Goal: Information Seeking & Learning: Learn about a topic

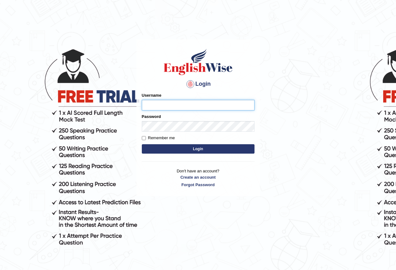
click at [161, 105] on input "Username" at bounding box center [198, 105] width 113 height 11
type input "nora_parramatta"
click at [178, 146] on button "Login" at bounding box center [198, 148] width 113 height 9
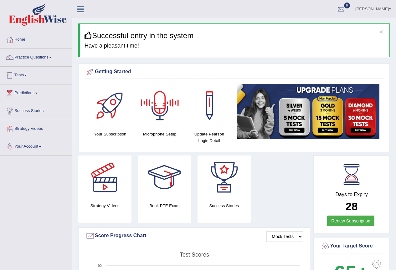
click at [22, 59] on link "Practice Questions" at bounding box center [35, 57] width 71 height 16
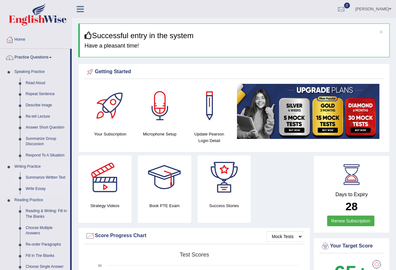
drag, startPoint x: 31, startPoint y: 175, endPoint x: 157, endPoint y: 167, distance: 125.8
click at [32, 175] on link "Summarize Written Text" at bounding box center [46, 177] width 47 height 11
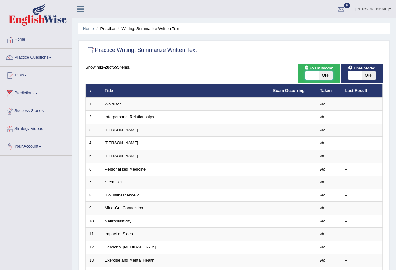
click at [308, 74] on span at bounding box center [312, 75] width 14 height 9
checkbox input "true"
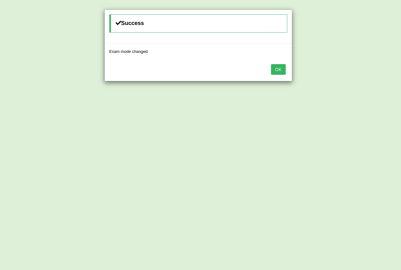
click at [282, 71] on button "OK" at bounding box center [278, 69] width 14 height 11
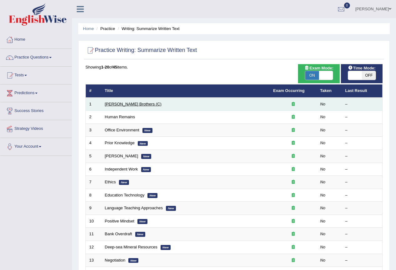
click at [113, 102] on link "[PERSON_NAME] Brothers (C)" at bounding box center [133, 104] width 57 height 5
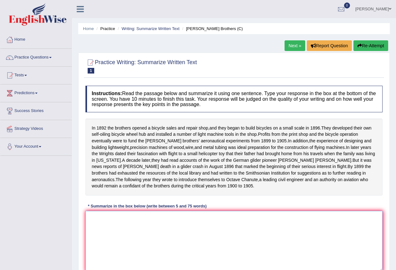
click at [106, 230] on textarea at bounding box center [233, 241] width 297 height 61
type textarea "t"
type textarea "T"
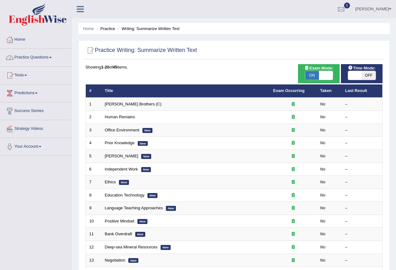
click at [23, 56] on link "Practice Questions" at bounding box center [35, 57] width 71 height 16
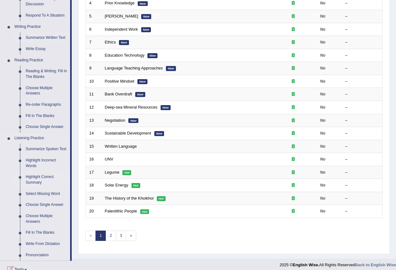
scroll to position [157, 0]
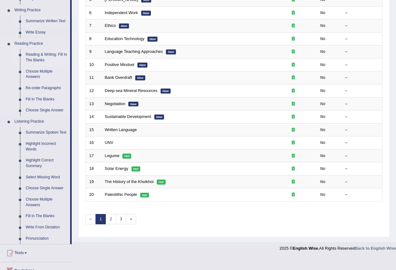
click at [36, 56] on link "Reading & Writing: Fill In The Blanks" at bounding box center [46, 57] width 47 height 17
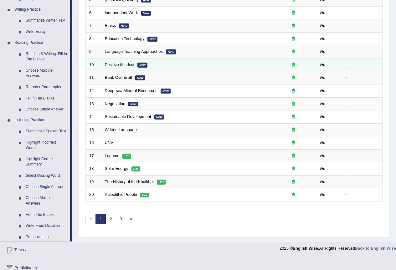
scroll to position [144, 0]
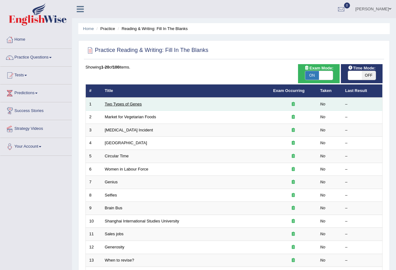
click at [112, 103] on link "Two Types of Genes" at bounding box center [123, 104] width 37 height 5
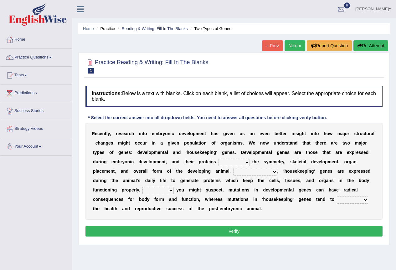
click at [246, 163] on select "push control hold elevate" at bounding box center [233, 163] width 31 height 8
select select "control"
click at [218, 159] on select "push control hold elevate" at bounding box center [233, 163] width 31 height 8
click at [275, 172] on select "Correspondingly Inclusively Conversely In contrast" at bounding box center [255, 172] width 44 height 8
select select "In contrast"
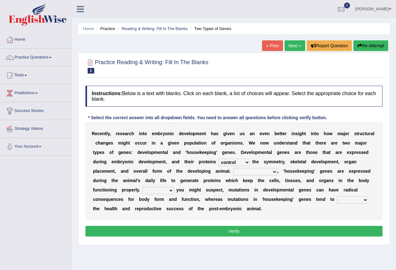
click at [233, 168] on select "Correspondingly Inclusively Conversely In contrast" at bounding box center [255, 172] width 44 height 8
click at [169, 191] on select "For As With Within" at bounding box center [157, 191] width 31 height 8
select select "As"
click at [142, 187] on select "For As With Within" at bounding box center [157, 191] width 31 height 8
click at [369, 201] on div "R e c e n t l y , r e s e a r c h i n t o e m b r y o n i c d e v e l o p m e n…" at bounding box center [233, 171] width 297 height 97
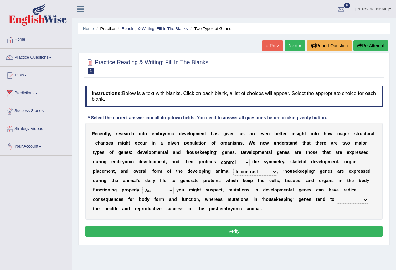
click at [365, 201] on select "affect effect interrupt defect" at bounding box center [352, 200] width 31 height 8
select select "affect"
click at [337, 196] on select "affect effect interrupt defect" at bounding box center [352, 200] width 31 height 8
click at [234, 230] on button "Verify" at bounding box center [233, 231] width 297 height 11
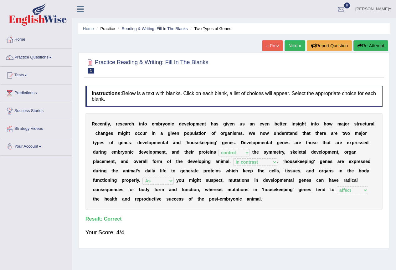
click at [290, 46] on link "Next »" at bounding box center [295, 45] width 21 height 11
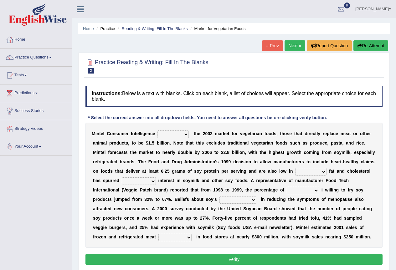
click at [187, 135] on select "deals fulfills creates estimates" at bounding box center [172, 135] width 31 height 8
select select "estimates"
click at [157, 131] on select "deals fulfills creates estimates" at bounding box center [172, 135] width 31 height 8
click at [324, 172] on select "saturated solid acid liquid" at bounding box center [310, 172] width 31 height 8
select select "saturated"
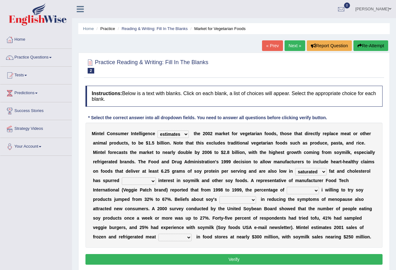
click at [295, 168] on select "saturated solid acid liquid" at bounding box center [310, 172] width 31 height 8
click at [154, 182] on select "good big tremendous extreme" at bounding box center [139, 181] width 34 height 8
select select "big"
click at [122, 177] on select "good big tremendous extreme" at bounding box center [139, 181] width 34 height 8
click at [316, 191] on select "guests consumers customers clients" at bounding box center [303, 191] width 32 height 8
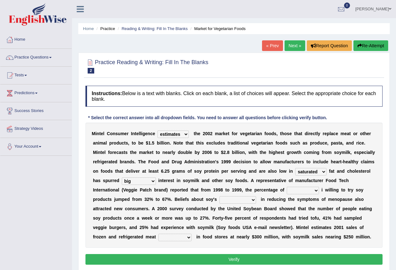
select select "consumers"
click at [287, 187] on select "guests consumers customers clients" at bounding box center [303, 191] width 32 height 8
click at [249, 200] on select "effectiveness timeliness efficiency goodness" at bounding box center [237, 200] width 37 height 8
select select "effectiveness"
click at [219, 196] on select "effectiveness timeliness efficiency goodness" at bounding box center [237, 200] width 37 height 8
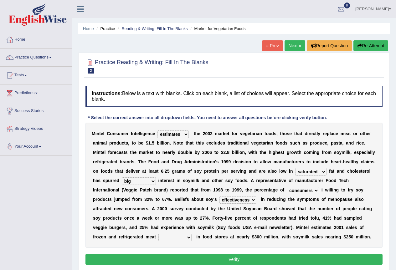
click at [189, 238] on select "foods choices staffs alternatives" at bounding box center [174, 238] width 33 height 8
select select "alternatives"
click at [158, 234] on select "foods choices staffs alternatives" at bounding box center [174, 238] width 33 height 8
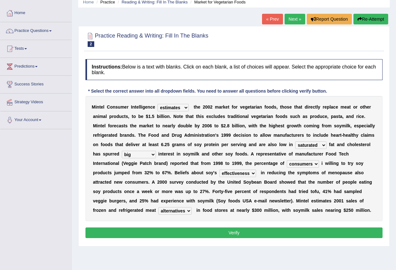
scroll to position [59, 0]
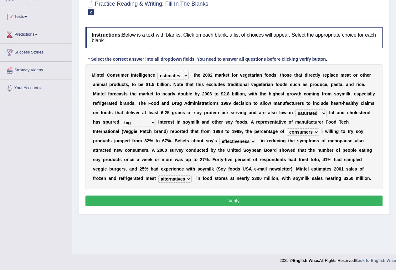
drag, startPoint x: 232, startPoint y: 198, endPoint x: 233, endPoint y: 202, distance: 3.4
click at [232, 200] on button "Verify" at bounding box center [233, 201] width 297 height 11
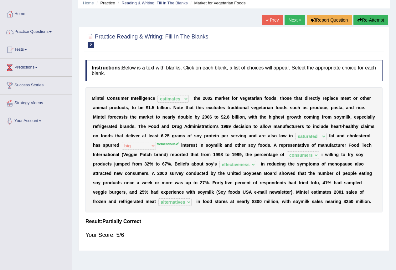
scroll to position [0, 0]
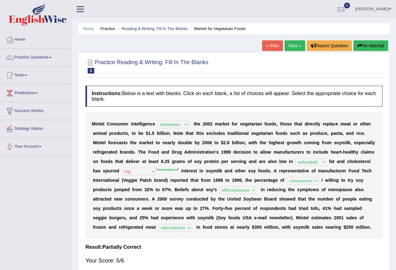
click at [294, 44] on link "Next »" at bounding box center [295, 45] width 21 height 11
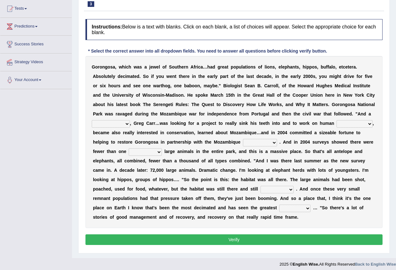
scroll to position [70, 0]
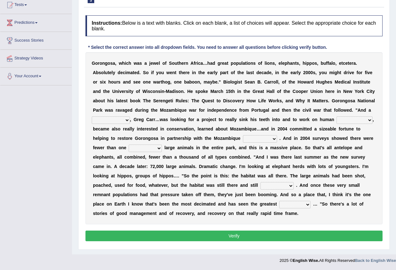
click at [129, 121] on select "passion solstice ballast philanthropist" at bounding box center [111, 120] width 38 height 8
select select "philanthropist"
click at [92, 116] on select "passion solstice ballast philanthropist" at bounding box center [111, 120] width 38 height 8
click at [371, 119] on select "negligence prevalence development malevolence" at bounding box center [354, 120] width 36 height 8
select select "development"
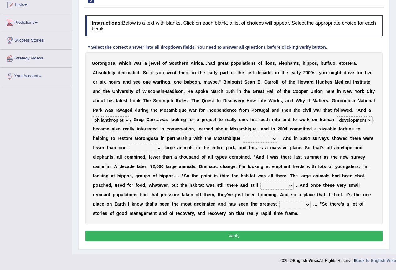
click at [336, 116] on select "negligence prevalence development malevolence" at bounding box center [354, 120] width 36 height 8
click at [275, 138] on select "parliament semanticist government journalist" at bounding box center [260, 139] width 34 height 8
select select "government"
click at [243, 135] on select "parliament semanticist government journalist" at bounding box center [260, 139] width 34 height 8
click at [160, 148] on select "deflowered embowered roundest thousand" at bounding box center [145, 149] width 33 height 8
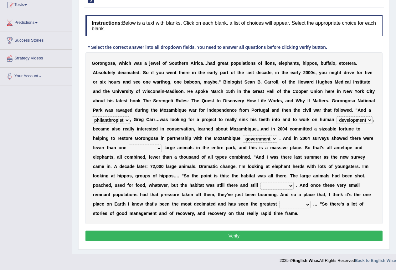
select select "thousand"
click at [129, 145] on select "deflowered embowered roundest thousand" at bounding box center [145, 149] width 33 height 8
click at [160, 148] on select "deflowered embowered roundest thousand" at bounding box center [145, 149] width 33 height 8
click at [129, 145] on select "deflowered embowered roundest thousand" at bounding box center [145, 149] width 33 height 8
click at [289, 186] on select "assertive incidental compulsive productive" at bounding box center [276, 186] width 33 height 8
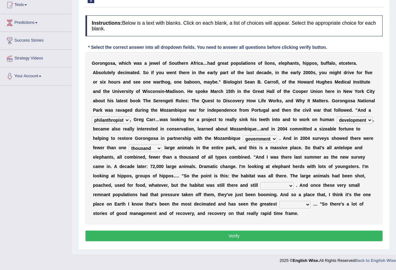
select select "productive"
click at [260, 182] on select "assertive incidental compulsive productive" at bounding box center [276, 186] width 33 height 8
click at [290, 186] on select "assertive incidental compulsive productive" at bounding box center [276, 186] width 33 height 8
click at [260, 182] on select "assertive incidental compulsive productive" at bounding box center [276, 186] width 33 height 8
click at [307, 205] on select "recovery efficacy golly stumpy" at bounding box center [294, 205] width 31 height 8
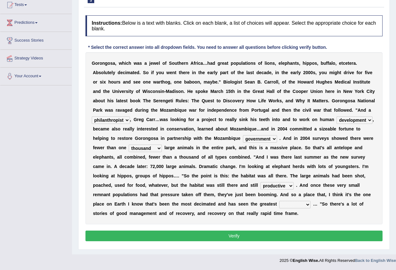
select select "recovery"
click at [279, 201] on select "recovery efficacy golly stumpy" at bounding box center [294, 205] width 31 height 8
click at [307, 204] on select "recovery efficacy golly stumpy" at bounding box center [294, 205] width 31 height 8
click at [279, 201] on select "recovery efficacy golly stumpy" at bounding box center [294, 205] width 31 height 8
click at [250, 233] on button "Verify" at bounding box center [233, 236] width 297 height 11
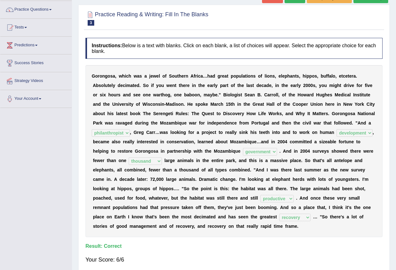
scroll to position [0, 0]
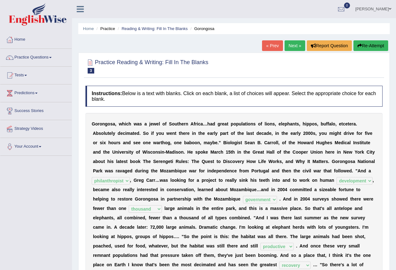
click at [295, 45] on link "Next »" at bounding box center [295, 45] width 21 height 11
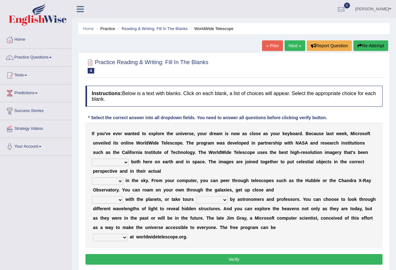
click at [126, 163] on select "degraded ascended remonstrated generated" at bounding box center [110, 163] width 37 height 8
select select "generated"
click at [92, 159] on select "degraded ascended remonstrated generated" at bounding box center [110, 163] width 37 height 8
click at [121, 183] on select "aspects parts conditions positions" at bounding box center [107, 181] width 31 height 8
click at [92, 177] on select "aspects parts conditions positions" at bounding box center [107, 181] width 31 height 8
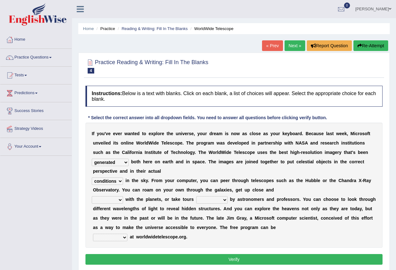
click at [120, 182] on select "aspects parts conditions positions" at bounding box center [107, 181] width 31 height 8
select select "positions"
click at [92, 177] on select "aspects parts conditions positions" at bounding box center [107, 181] width 31 height 8
click at [119, 199] on select "personal individual apart polite" at bounding box center [107, 200] width 31 height 8
select select "personal"
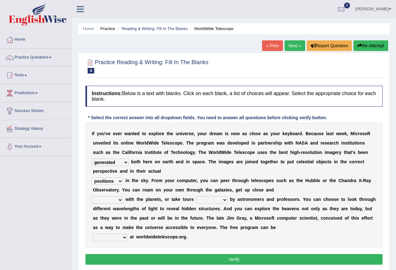
click at [92, 196] on select "personal individual apart polite" at bounding box center [107, 200] width 31 height 8
click at [224, 200] on select "guide guided guiding to guide" at bounding box center [211, 200] width 31 height 8
select select "guided"
click at [196, 196] on select "guide guided guiding to guide" at bounding box center [211, 200] width 31 height 8
click at [124, 238] on select "upheld downloaded loaded posted" at bounding box center [110, 238] width 34 height 8
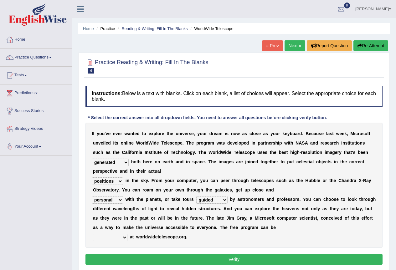
select select "downloaded"
click at [93, 234] on select "upheld downloaded loaded posted" at bounding box center [110, 238] width 34 height 8
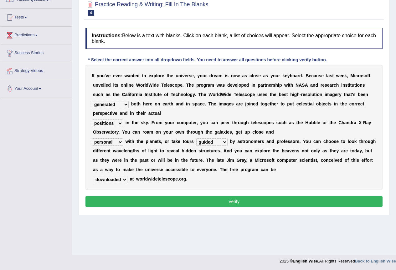
scroll to position [59, 0]
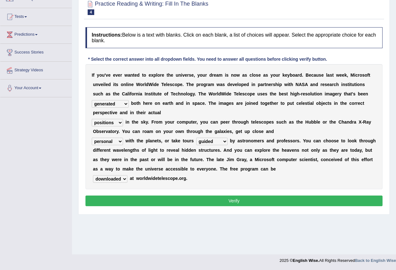
click at [222, 200] on button "Verify" at bounding box center [233, 201] width 297 height 11
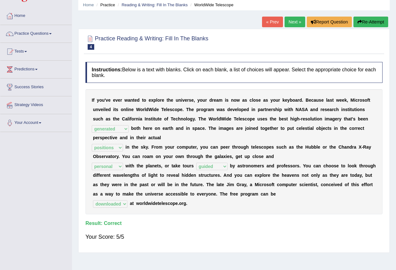
scroll to position [0, 0]
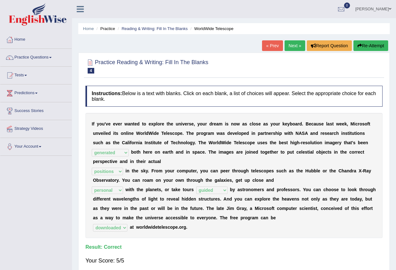
click at [291, 45] on link "Next »" at bounding box center [295, 45] width 21 height 11
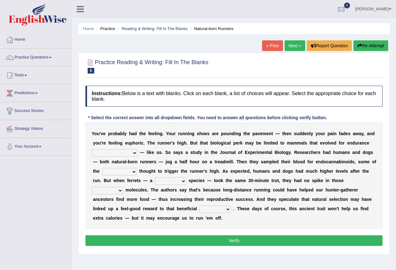
click at [122, 154] on select "[PERSON_NAME] personalize classifies exercise" at bounding box center [115, 153] width 46 height 8
select select "classifies"
click at [92, 149] on select "[PERSON_NAME] personalize classifies exercise" at bounding box center [115, 153] width 46 height 8
click at [135, 172] on select "almshouse turnarounds compounds foxhounds" at bounding box center [119, 172] width 35 height 8
select select "compounds"
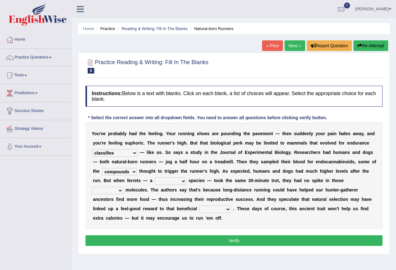
click at [102, 168] on select "almshouse turnarounds compounds foxhounds" at bounding box center [119, 172] width 35 height 8
click at [184, 182] on select "excellency merely faerie sedentary" at bounding box center [170, 181] width 31 height 8
select select "sedentary"
click at [155, 177] on select "excellency merely faerie sedentary" at bounding box center [170, 181] width 31 height 8
click at [122, 190] on select "groaned feel-good inchoate loaned" at bounding box center [107, 191] width 31 height 8
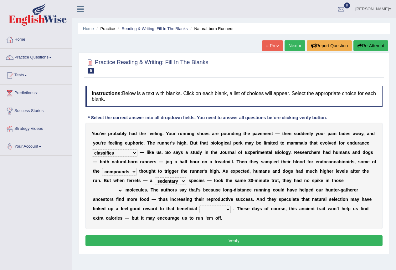
select select "inchoate"
click at [92, 187] on select "groaned feel-good inchoate loaned" at bounding box center [107, 191] width 31 height 8
click at [226, 210] on select "wager exchanger behavior regulator" at bounding box center [214, 210] width 31 height 8
click at [199, 206] on select "wager exchanger behavior regulator" at bounding box center [214, 210] width 31 height 8
click at [227, 210] on select "wager exchanger behavior regulator" at bounding box center [214, 210] width 31 height 8
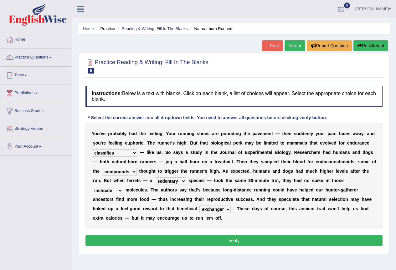
click at [199, 206] on select "wager exchanger behavior regulator" at bounding box center [214, 210] width 31 height 8
click at [223, 211] on select "wager exchanger behavior regulator" at bounding box center [214, 210] width 31 height 8
select select "regulator"
click at [199, 206] on select "wager exchanger behavior regulator" at bounding box center [214, 210] width 31 height 8
click at [243, 238] on button "Verify" at bounding box center [233, 240] width 297 height 11
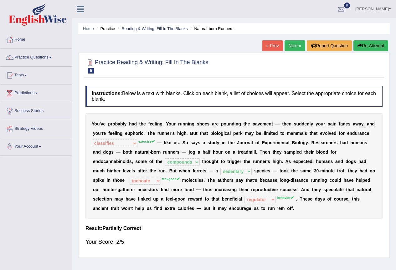
click at [365, 46] on button "Re-Attempt" at bounding box center [370, 45] width 35 height 11
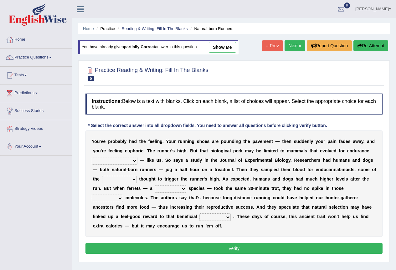
click at [125, 161] on select "dykes personalize classifies exercise" at bounding box center [115, 161] width 46 height 8
select select "exercise"
click at [92, 157] on select "dykes personalize classifies exercise" at bounding box center [115, 161] width 46 height 8
click at [135, 178] on select "almshouse turnarounds compounds foxhounds" at bounding box center [119, 180] width 35 height 8
select select "compounds"
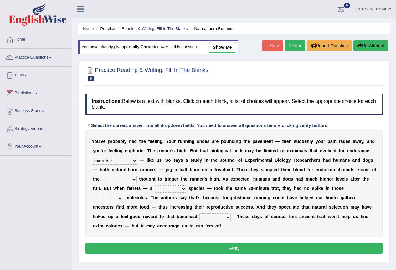
click at [102, 176] on select "almshouse turnarounds compounds foxhounds" at bounding box center [119, 180] width 35 height 8
click at [184, 188] on select "excellency merely faerie sedentary" at bounding box center [170, 189] width 31 height 8
select select "sedentary"
click at [155, 185] on select "excellency merely faerie sedentary" at bounding box center [170, 189] width 31 height 8
click at [183, 189] on select "excellency merely faerie sedentary" at bounding box center [170, 189] width 31 height 8
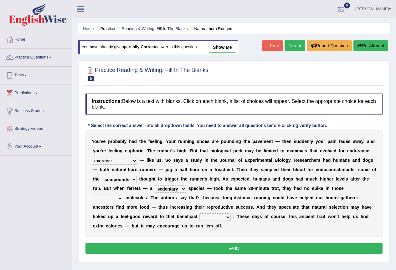
click at [183, 189] on select "excellency merely faerie sedentary" at bounding box center [170, 189] width 31 height 8
click at [120, 198] on select "groaned feel-good inchoate loaned" at bounding box center [107, 199] width 31 height 8
select select "inchoate"
click at [92, 195] on select "groaned feel-good inchoate loaned" at bounding box center [107, 199] width 31 height 8
click at [225, 217] on select "wager exchanger behavior regulator" at bounding box center [214, 217] width 31 height 8
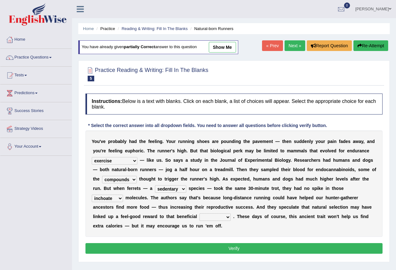
select select "behavior"
click at [199, 213] on select "wager exchanger behavior regulator" at bounding box center [214, 217] width 31 height 8
click at [233, 251] on button "Verify" at bounding box center [233, 248] width 297 height 11
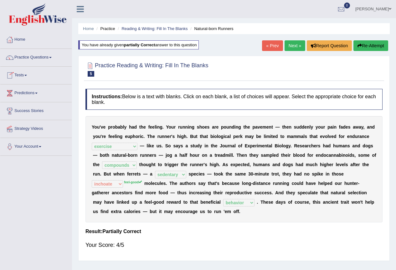
click at [290, 47] on link "Next »" at bounding box center [295, 45] width 21 height 11
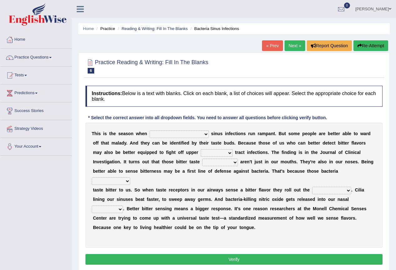
click at [177, 134] on select "conventicle [DEMOGRAPHIC_DATA] bacterial prissier" at bounding box center [179, 135] width 59 height 8
select select "bacterial"
click at [150, 131] on select "conventicle [DEMOGRAPHIC_DATA] bacterial prissier" at bounding box center [179, 135] width 59 height 8
click at [207, 154] on select "faulty respiratory togae gawky" at bounding box center [217, 153] width 32 height 8
select select "respiratory"
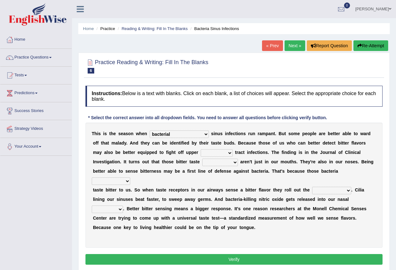
click at [201, 149] on select "faulty respiratory togae gawky" at bounding box center [217, 153] width 32 height 8
click at [202, 163] on select "depressions dinners submissions receptors" at bounding box center [220, 163] width 36 height 8
select select "receptors"
click at [202, 159] on select "depressions dinners submissions receptors" at bounding box center [220, 163] width 36 height 8
click at [130, 177] on select "purposelessly actually diagonally providently" at bounding box center [111, 181] width 38 height 8
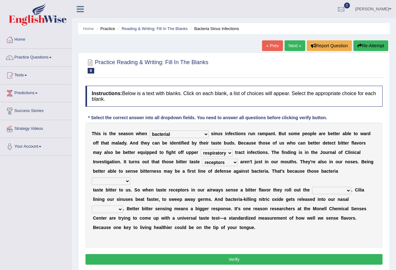
select select "actually"
click at [130, 177] on select "purposelessly actually diagonally providently" at bounding box center [111, 181] width 38 height 8
click at [346, 187] on select "defenses contradictions chestnuts pelvis" at bounding box center [331, 191] width 39 height 8
click at [312, 187] on select "defenses contradictions chestnuts pelvis" at bounding box center [331, 191] width 39 height 8
click at [351, 187] on select "defenses contradictions chestnuts pelvis" at bounding box center [331, 191] width 39 height 8
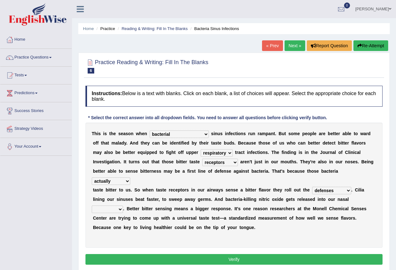
select select "pelvis"
click at [312, 187] on select "defenses contradictions chestnuts pelvis" at bounding box center [331, 191] width 39 height 8
click at [121, 206] on select "causalities localities infirmities cavities" at bounding box center [107, 210] width 31 height 8
select select "cavities"
click at [92, 206] on select "causalities localities infirmities cavities" at bounding box center [107, 210] width 31 height 8
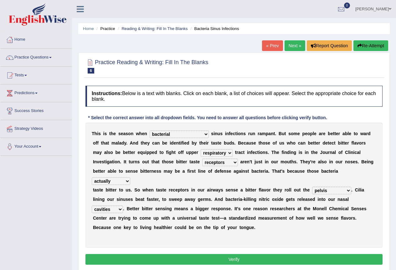
click at [184, 254] on button "Verify" at bounding box center [233, 259] width 297 height 11
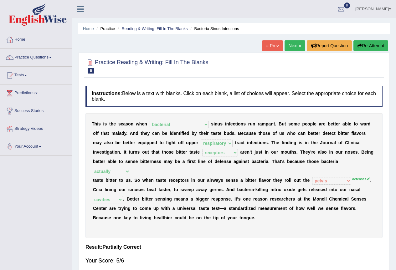
click at [352, 172] on div "T h i s i s t h e s e a s o n w h e n conventicle atheist bacterial prissier s …" at bounding box center [233, 175] width 297 height 125
drag, startPoint x: 288, startPoint y: 43, endPoint x: 294, endPoint y: 46, distance: 7.0
click at [288, 43] on link "Next »" at bounding box center [295, 45] width 21 height 11
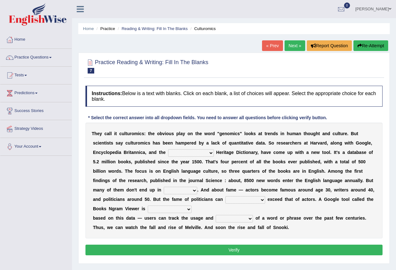
click at [206, 153] on select "Mettlesome Silicon Acetaminophen American" at bounding box center [191, 153] width 46 height 8
select select "American"
click at [168, 149] on select "Mettlesome Silicon Acetaminophen American" at bounding box center [191, 153] width 46 height 8
click at [194, 191] on select "veterinaries fairies dictionaries smithies" at bounding box center [180, 191] width 33 height 8
select select "dictionaries"
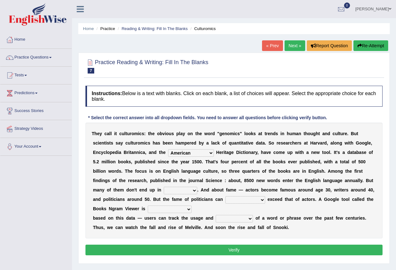
click at [164, 187] on select "veterinaries fairies dictionaries smithies" at bounding box center [180, 191] width 33 height 8
click at [262, 200] on select "intelligibly eventually venturesomely preferably" at bounding box center [245, 200] width 40 height 8
select select "eventually"
click at [225, 196] on select "intelligibly eventually venturesomely preferably" at bounding box center [245, 200] width 40 height 8
click at [260, 199] on select "intelligibly eventually venturesomely preferably" at bounding box center [245, 200] width 40 height 8
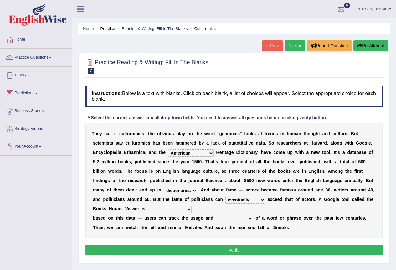
click at [260, 199] on select "intelligibly eventually venturesomely preferably" at bounding box center [245, 200] width 40 height 8
click at [187, 210] on select "nonoccupational nonbreakable trainable available" at bounding box center [170, 210] width 44 height 8
select select "trainable"
click at [148, 206] on select "nonoccupational nonbreakable trainable available" at bounding box center [170, 210] width 44 height 8
click at [250, 219] on select "frequency derisory drearily inappreciably" at bounding box center [234, 219] width 37 height 8
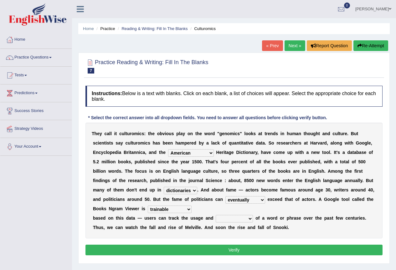
select select "frequency"
click at [216, 215] on select "frequency derisory drearily inappreciably" at bounding box center [234, 219] width 37 height 8
click at [221, 251] on button "Verify" at bounding box center [233, 250] width 297 height 11
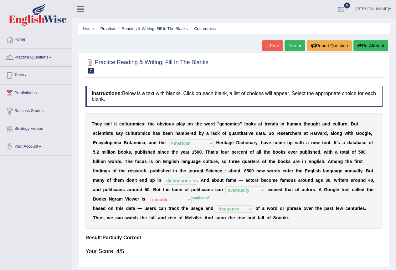
click at [292, 44] on link "Next »" at bounding box center [295, 45] width 21 height 11
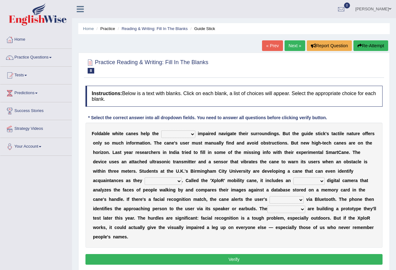
click at [191, 134] on select "felicity insensitivity visually malleability" at bounding box center [178, 135] width 34 height 8
select select "visually"
click at [161, 131] on select "felicity insensitivity visually malleability" at bounding box center [178, 135] width 34 height 8
click at [180, 182] on select "likelihood throat northernmost approach" at bounding box center [163, 181] width 37 height 8
select select "approach"
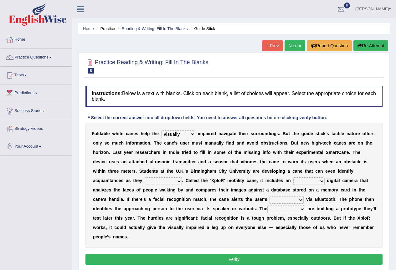
click at [145, 177] on select "likelihood throat northernmost approach" at bounding box center [163, 181] width 37 height 8
click at [180, 180] on select "likelihood throat northernmost approach" at bounding box center [163, 181] width 37 height 8
click at [179, 180] on select "likelihood throat northernmost approach" at bounding box center [163, 181] width 37 height 8
click at [324, 181] on select "untested embedded deadest skinhead" at bounding box center [308, 181] width 31 height 8
select select "embedded"
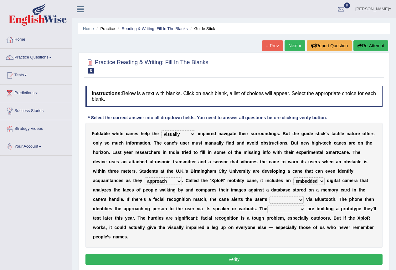
click at [293, 177] on select "untested embedded deadest skinhead" at bounding box center [308, 181] width 31 height 8
click at [300, 200] on select "waterborne alone smartphone postpone" at bounding box center [286, 200] width 34 height 8
select select "smartphone"
click at [269, 196] on select "waterborne alone smartphone postpone" at bounding box center [286, 200] width 34 height 8
click at [302, 211] on select "jurisprudence bootless students jukebox" at bounding box center [286, 210] width 38 height 8
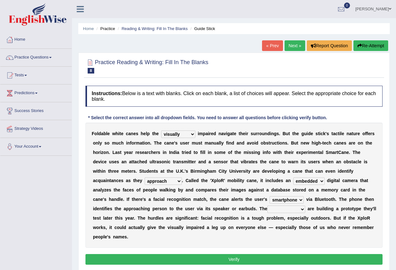
select select "students"
click at [267, 206] on select "jurisprudence bootless students jukebox" at bounding box center [286, 210] width 38 height 8
click at [259, 258] on button "Verify" at bounding box center [233, 259] width 297 height 11
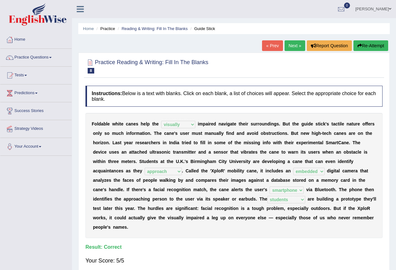
click at [294, 45] on link "Next »" at bounding box center [295, 45] width 21 height 11
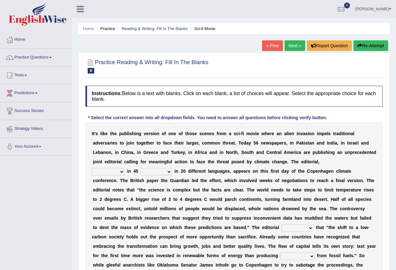
click at [121, 172] on select "published publicized burnished transmitted" at bounding box center [108, 172] width 33 height 8
select select "published"
click at [92, 168] on select "published publicized burnished transmitted" at bounding box center [108, 172] width 33 height 8
click at [167, 171] on select "clans countries continents terraces" at bounding box center [156, 172] width 31 height 8
select select "countries"
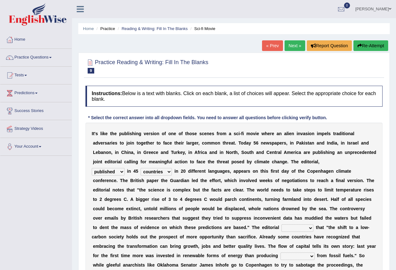
click at [141, 168] on select "clans countries continents terraces" at bounding box center [156, 172] width 31 height 8
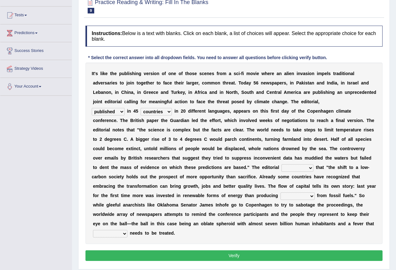
scroll to position [63, 0]
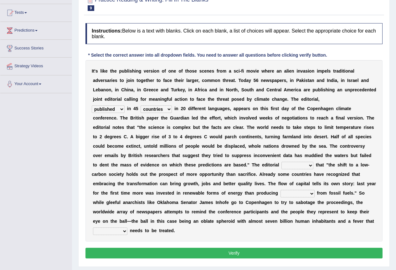
click at [311, 165] on select "modified protested recognized declined" at bounding box center [297, 166] width 32 height 8
select select "modified"
click at [281, 162] on select "modified protested recognized declined" at bounding box center [297, 166] width 32 height 8
click at [313, 193] on select "electricity indivisibility negativity significance" at bounding box center [297, 194] width 34 height 8
select select "electricity"
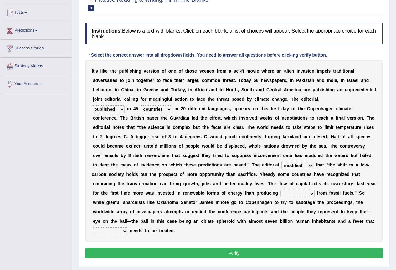
click at [280, 190] on select "electricity indivisibility negativity significance" at bounding box center [297, 194] width 34 height 8
click at [125, 232] on select "solicitously desperately ephemerally peripherally" at bounding box center [110, 232] width 34 height 8
select select "desperately"
click at [93, 228] on select "solicitously desperately ephemerally peripherally" at bounding box center [110, 232] width 34 height 8
click at [222, 254] on button "Verify" at bounding box center [233, 253] width 297 height 11
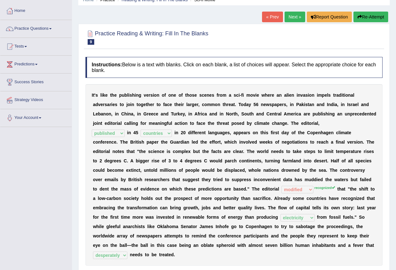
scroll to position [0, 0]
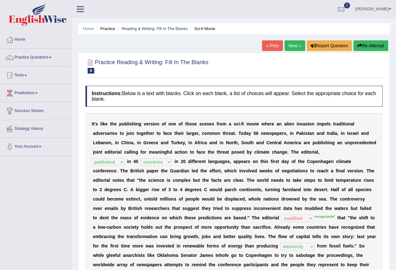
click at [289, 47] on link "Next »" at bounding box center [295, 45] width 21 height 11
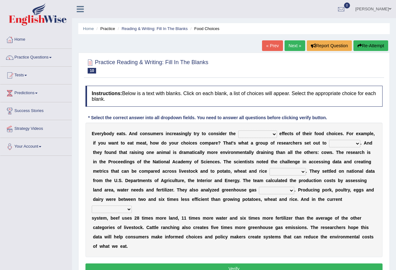
click at [273, 134] on select "spiritual economic environmental material" at bounding box center [257, 135] width 39 height 8
select select "environmental"
click at [238, 131] on select "spiritual economic environmental material" at bounding box center [257, 135] width 39 height 8
click at [359, 143] on select "exemplify squander discover purchase" at bounding box center [344, 144] width 31 height 8
select select "discover"
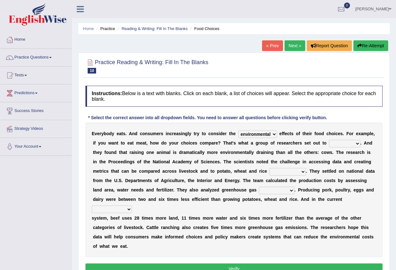
click at [329, 140] on select "exemplify squander discover purchase" at bounding box center [344, 144] width 31 height 8
click at [300, 172] on select "production corruption consumption inventory" at bounding box center [287, 172] width 36 height 8
select select "production"
click at [269, 168] on select "production corruption consumption inventory" at bounding box center [287, 172] width 36 height 8
click at [292, 191] on select "conjectures manufacture emissions purification" at bounding box center [276, 191] width 35 height 8
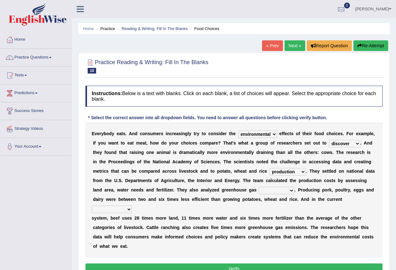
select select "emissions"
click at [259, 187] on select "conjectures manufacture emissions purification" at bounding box center [276, 191] width 35 height 8
click at [127, 211] on select "agricultural impalpable ungrammatical terminal" at bounding box center [112, 210] width 40 height 8
select select "agricultural"
click at [92, 206] on select "agricultural impalpable ungrammatical terminal" at bounding box center [112, 210] width 40 height 8
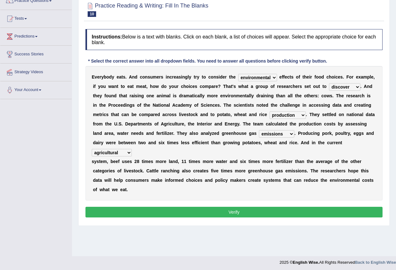
scroll to position [59, 0]
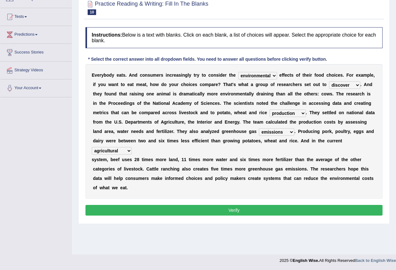
click at [229, 216] on button "Verify" at bounding box center [233, 210] width 297 height 11
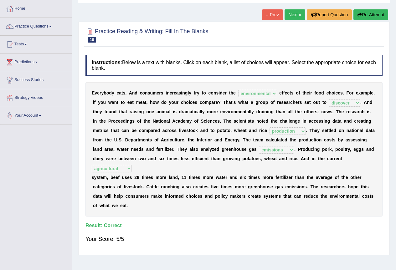
scroll to position [0, 0]
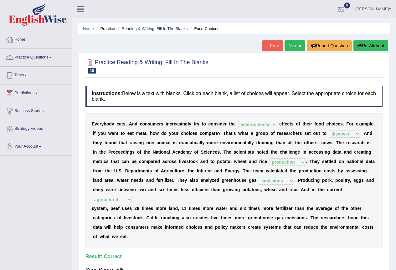
click at [22, 57] on link "Practice Questions" at bounding box center [35, 57] width 71 height 16
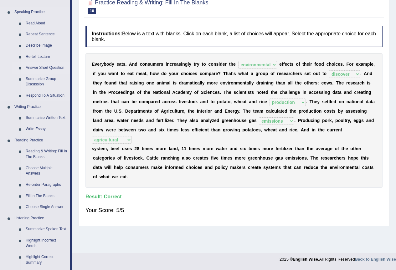
scroll to position [63, 0]
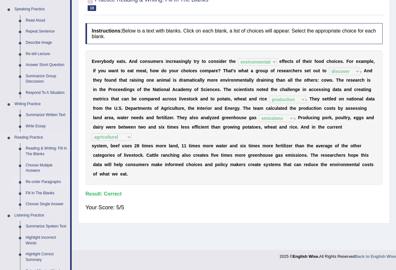
click at [31, 181] on link "Re-order Paragraphs" at bounding box center [46, 182] width 47 height 11
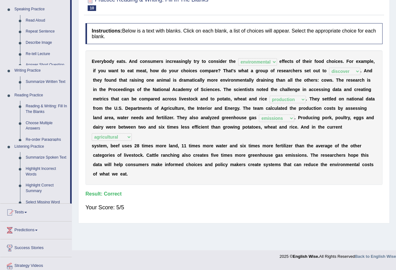
scroll to position [59, 0]
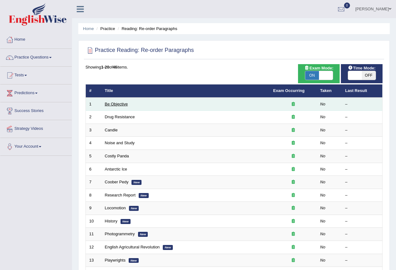
click at [109, 103] on link "Be Objective" at bounding box center [116, 104] width 23 height 5
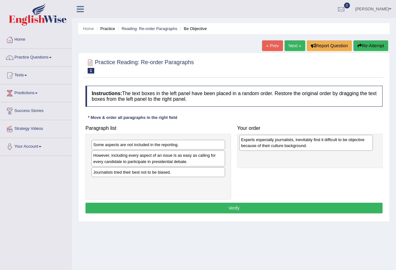
drag, startPoint x: 99, startPoint y: 150, endPoint x: 246, endPoint y: 145, distance: 147.8
click at [246, 145] on div "Experts especially journalists, inevitably find it difficult to be objective be…" at bounding box center [306, 143] width 134 height 16
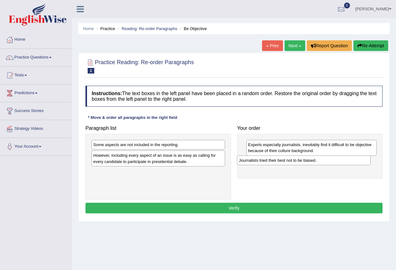
drag, startPoint x: 97, startPoint y: 173, endPoint x: 247, endPoint y: 161, distance: 150.4
click at [247, 161] on div "Journalists tried their best not to be biased." at bounding box center [304, 161] width 134 height 10
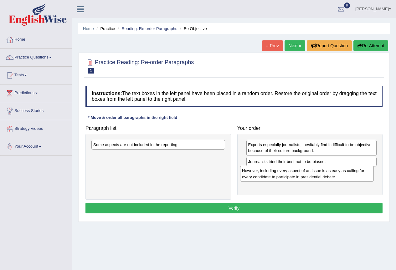
drag, startPoint x: 104, startPoint y: 160, endPoint x: 253, endPoint y: 175, distance: 149.5
click at [253, 175] on div "However, including every aspect of an issue is as easy as calling for every can…" at bounding box center [307, 174] width 134 height 16
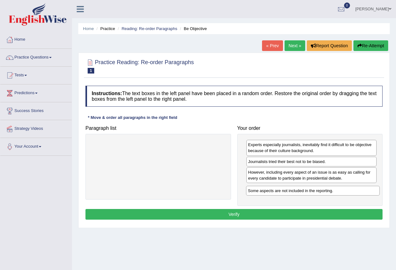
drag, startPoint x: 104, startPoint y: 146, endPoint x: 258, endPoint y: 190, distance: 160.6
click at [258, 190] on div "Some aspects are not included in the reporting." at bounding box center [313, 191] width 134 height 10
click at [232, 214] on button "Verify" at bounding box center [233, 214] width 297 height 11
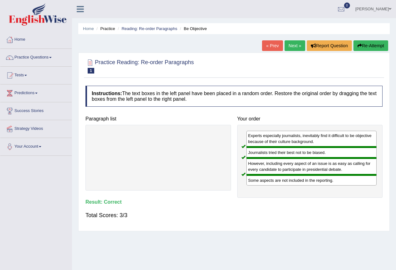
click at [297, 43] on link "Next »" at bounding box center [295, 45] width 21 height 11
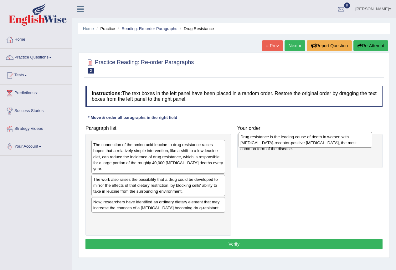
drag, startPoint x: 110, startPoint y: 185, endPoint x: 257, endPoint y: 142, distance: 153.1
click at [257, 142] on div "Drug resistance is the leading cause of death in women with estrogen-receptor-p…" at bounding box center [306, 140] width 134 height 16
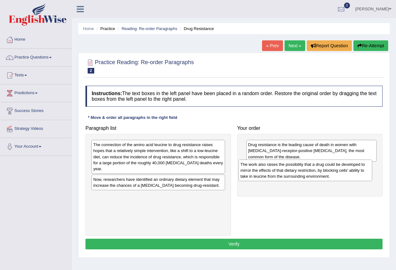
drag, startPoint x: 130, startPoint y: 187, endPoint x: 277, endPoint y: 172, distance: 147.9
click at [277, 172] on div "The work also raises the possibility that a drug could be developed to mirror t…" at bounding box center [306, 171] width 134 height 22
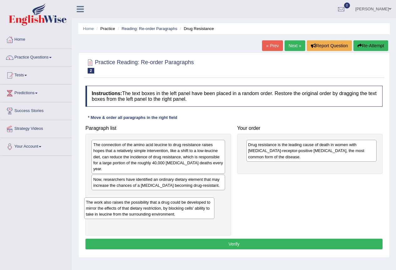
drag, startPoint x: 288, startPoint y: 173, endPoint x: 126, endPoint y: 208, distance: 165.8
click at [126, 208] on div "The work also raises the possibility that a drug could be developed to mirror t…" at bounding box center [149, 209] width 131 height 22
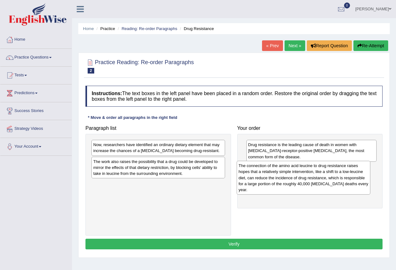
drag, startPoint x: 125, startPoint y: 161, endPoint x: 270, endPoint y: 182, distance: 146.7
click at [270, 182] on div "The connection of the amino acid leucine to drug resistance raises hopes that a…" at bounding box center [304, 178] width 134 height 34
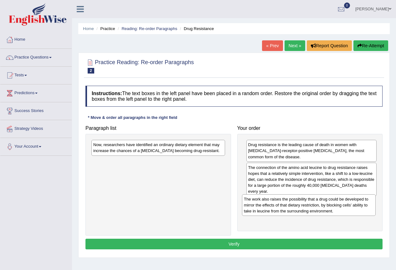
drag, startPoint x: 165, startPoint y: 169, endPoint x: 288, endPoint y: 194, distance: 126.1
click at [314, 206] on div "The work also raises the possibility that a drug could be developed to mirror t…" at bounding box center [309, 205] width 134 height 22
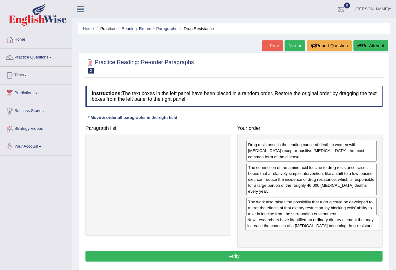
drag, startPoint x: 162, startPoint y: 149, endPoint x: 316, endPoint y: 224, distance: 171.3
click at [316, 224] on div "Now, researchers have identified an ordinary dietary element that may increase …" at bounding box center [312, 223] width 134 height 16
click at [227, 252] on button "Verify" at bounding box center [233, 256] width 297 height 11
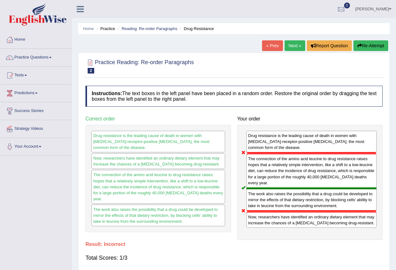
click at [293, 46] on link "Next »" at bounding box center [295, 45] width 21 height 11
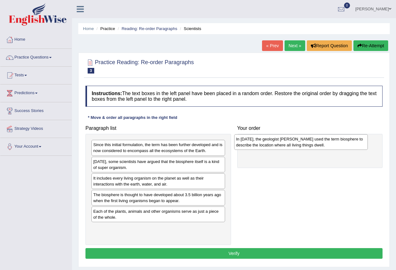
drag, startPoint x: 109, startPoint y: 169, endPoint x: 251, endPoint y: 147, distance: 143.5
click at [251, 147] on div "In [DATE], the geologist [PERSON_NAME] used the term biosphere to describe the …" at bounding box center [301, 142] width 134 height 16
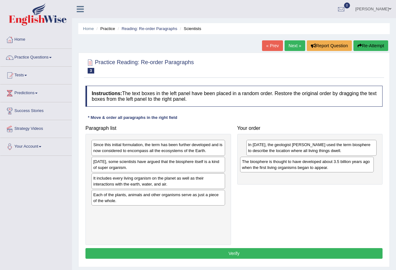
drag, startPoint x: 102, startPoint y: 201, endPoint x: 251, endPoint y: 167, distance: 152.6
click at [251, 167] on div "The biosphere is thought to have developed about 3.5 billion years ago when the…" at bounding box center [307, 165] width 134 height 16
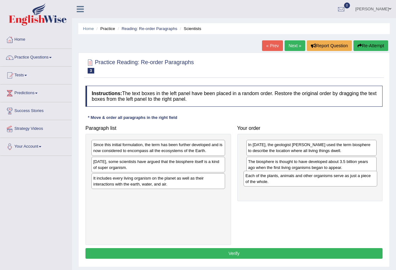
drag, startPoint x: 100, startPoint y: 197, endPoint x: 252, endPoint y: 178, distance: 153.3
click at [252, 178] on div "Each of the plants, animals and other organisms serve as just a piece of the wh…" at bounding box center [311, 179] width 134 height 16
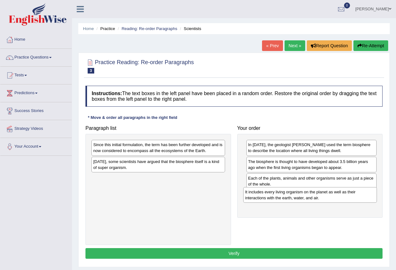
drag, startPoint x: 106, startPoint y: 180, endPoint x: 258, endPoint y: 194, distance: 152.4
click at [258, 194] on div "It includes every living organism on the planet as well as their interactions w…" at bounding box center [310, 195] width 134 height 16
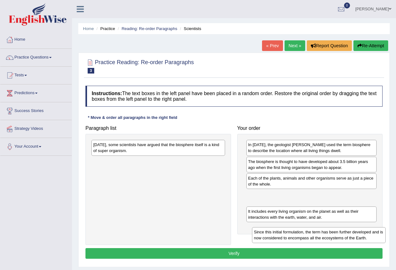
drag, startPoint x: 128, startPoint y: 150, endPoint x: 289, endPoint y: 238, distance: 182.8
click at [289, 238] on div "Since this initial formulation, the term has been further developed and is now …" at bounding box center [319, 235] width 134 height 16
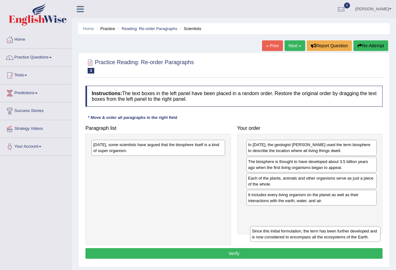
drag, startPoint x: 276, startPoint y: 203, endPoint x: 280, endPoint y: 237, distance: 34.3
click at [280, 238] on div "Since this initial formulation, the term has been further developed and is now …" at bounding box center [315, 234] width 131 height 16
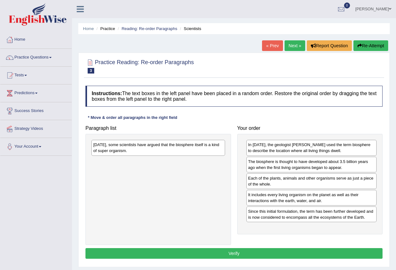
drag, startPoint x: 278, startPoint y: 232, endPoint x: 276, endPoint y: 225, distance: 7.2
click at [276, 225] on div "Paragraph list Today, some scientists have argued that the biosphere itself is …" at bounding box center [233, 183] width 303 height 123
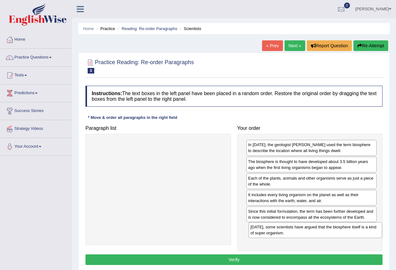
drag, startPoint x: 141, startPoint y: 151, endPoint x: 299, endPoint y: 233, distance: 177.4
click at [299, 233] on div "Today, some scientists have argued that the biosphere itself is a kind of super…" at bounding box center [316, 230] width 134 height 16
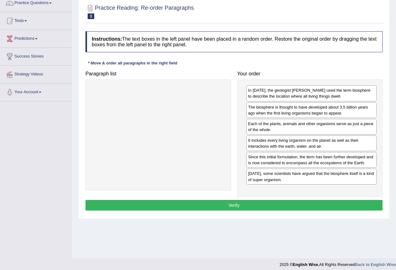
scroll to position [59, 0]
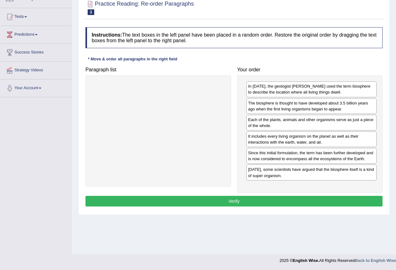
click at [231, 202] on button "Verify" at bounding box center [233, 201] width 297 height 11
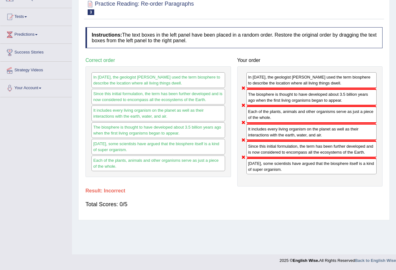
scroll to position [0, 0]
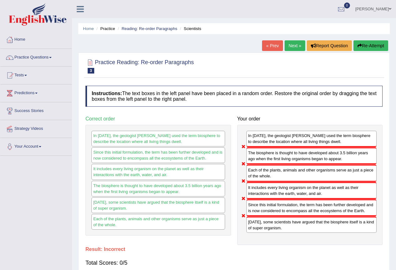
click at [378, 42] on button "Re-Attempt" at bounding box center [370, 45] width 35 height 11
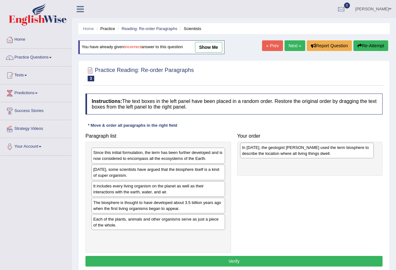
drag, startPoint x: 104, startPoint y: 175, endPoint x: 252, endPoint y: 153, distance: 150.3
click at [252, 153] on div "In [DATE], the geologist [PERSON_NAME] used the term biosphere to describe the …" at bounding box center [307, 151] width 134 height 16
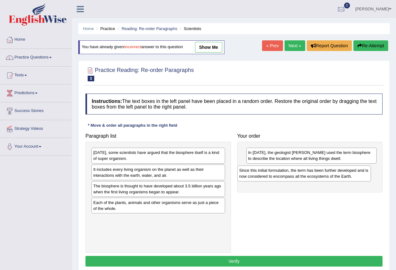
drag, startPoint x: 136, startPoint y: 158, endPoint x: 282, endPoint y: 176, distance: 146.9
click at [282, 176] on div "Since this initial formulation, the term has been further developed and is now …" at bounding box center [304, 174] width 134 height 16
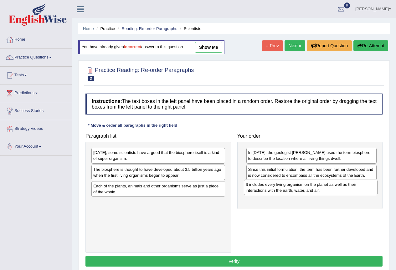
drag, startPoint x: 115, startPoint y: 177, endPoint x: 268, endPoint y: 192, distance: 153.2
click at [268, 192] on div "It includes every living organism on the planet as well as their interactions w…" at bounding box center [311, 188] width 134 height 16
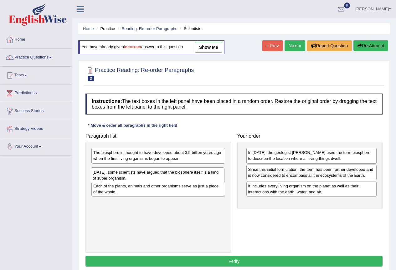
drag, startPoint x: 162, startPoint y: 158, endPoint x: 162, endPoint y: 177, distance: 19.7
click at [162, 177] on div "Today, some scientists have argued that the biosphere itself is a kind of super…" at bounding box center [158, 175] width 134 height 16
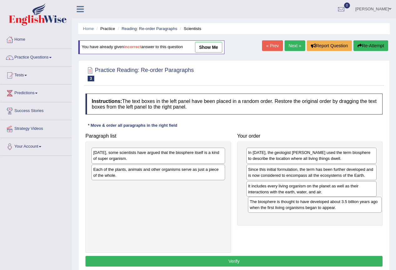
drag, startPoint x: 152, startPoint y: 157, endPoint x: 309, endPoint y: 206, distance: 164.0
click at [309, 206] on div "The biosphere is thought to have developed about 3.5 billion years ago when the…" at bounding box center [315, 205] width 134 height 16
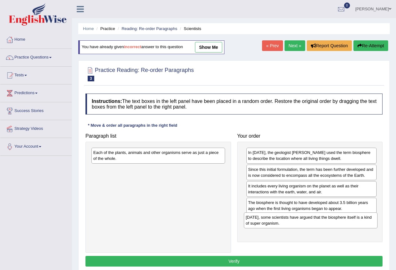
drag, startPoint x: 158, startPoint y: 157, endPoint x: 310, endPoint y: 222, distance: 165.6
click at [310, 222] on div "Today, some scientists have argued that the biosphere itself is a kind of super…" at bounding box center [311, 221] width 134 height 16
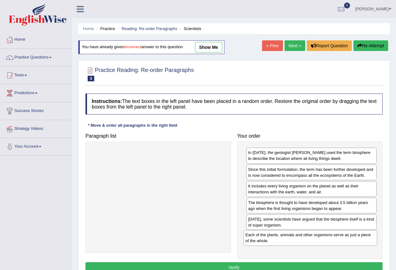
drag, startPoint x: 141, startPoint y: 157, endPoint x: 293, endPoint y: 239, distance: 173.0
click at [293, 239] on div "Each of the plants, animals and other organisms serve as just a piece of the wh…" at bounding box center [311, 238] width 134 height 16
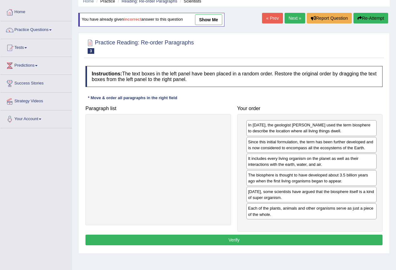
scroll to position [59, 0]
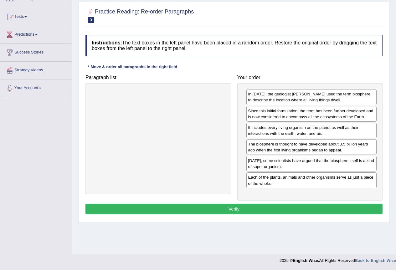
click at [251, 208] on button "Verify" at bounding box center [233, 209] width 297 height 11
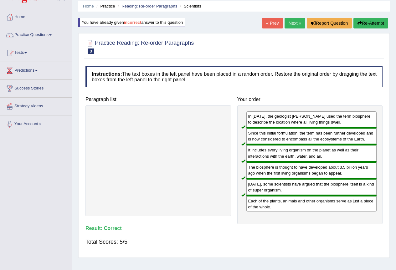
scroll to position [0, 0]
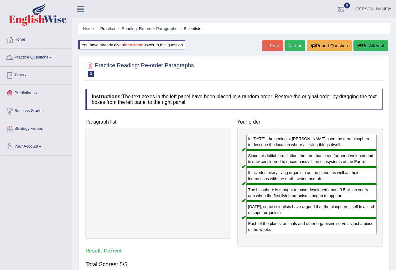
click at [296, 45] on link "Next »" at bounding box center [295, 45] width 21 height 11
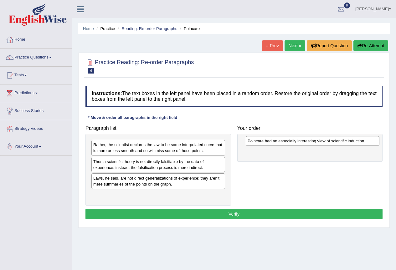
drag, startPoint x: 111, startPoint y: 163, endPoint x: 265, endPoint y: 143, distance: 155.7
click at [265, 143] on div "Poincare had an especially interesting view of scientific induction." at bounding box center [313, 141] width 134 height 10
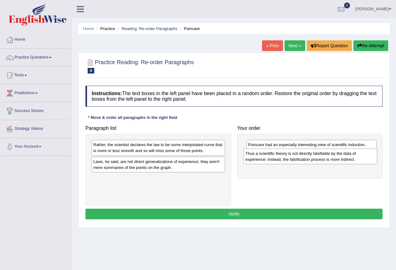
drag, startPoint x: 114, startPoint y: 167, endPoint x: 266, endPoint y: 159, distance: 152.3
click at [266, 159] on div "Thus a scientific theory is not directly falsifiable by the data of experience:…" at bounding box center [311, 157] width 134 height 16
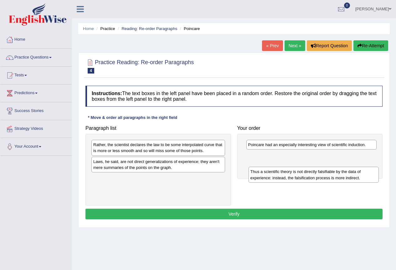
drag, startPoint x: 284, startPoint y: 164, endPoint x: 285, endPoint y: 178, distance: 14.1
click at [285, 178] on div "Thus a scientific theory is not directly falsifiable by the data of experience:…" at bounding box center [314, 175] width 131 height 16
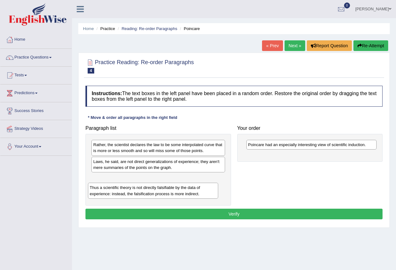
drag, startPoint x: 251, startPoint y: 161, endPoint x: 96, endPoint y: 188, distance: 157.1
click at [96, 188] on div "Thus a scientific theory is not directly falsifiable by the data of experience:…" at bounding box center [153, 191] width 131 height 16
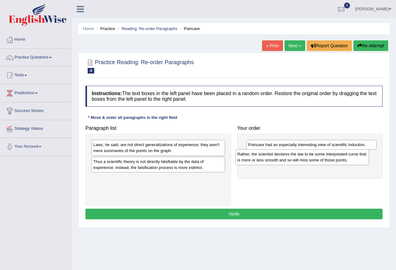
drag, startPoint x: 110, startPoint y: 150, endPoint x: 255, endPoint y: 160, distance: 144.9
click at [255, 160] on div "Rather, the scientist declares the law to be some interpolated curve that is mo…" at bounding box center [302, 157] width 134 height 16
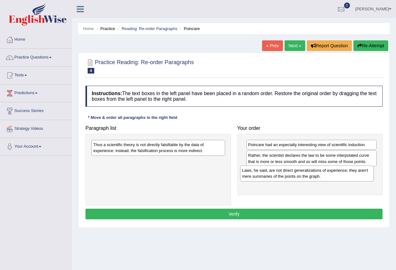
drag, startPoint x: 117, startPoint y: 148, endPoint x: 265, endPoint y: 174, distance: 150.9
click at [265, 174] on div "Laws, he said, are not direct generalizations of experience; they aren't mere s…" at bounding box center [307, 174] width 134 height 16
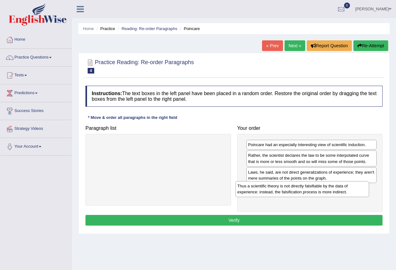
drag, startPoint x: 117, startPoint y: 150, endPoint x: 267, endPoint y: 190, distance: 154.5
click at [267, 190] on div "Thus a scientific theory is not directly falsifiable by the data of experience:…" at bounding box center [302, 189] width 134 height 16
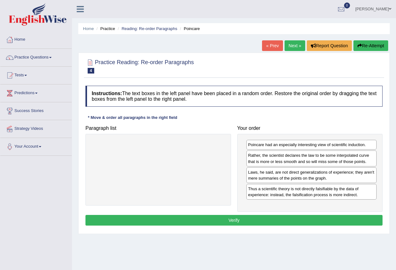
click at [228, 219] on button "Verify" at bounding box center [233, 220] width 297 height 11
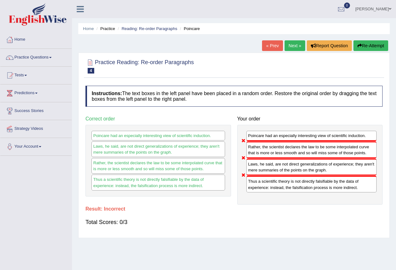
click at [372, 44] on button "Re-Attempt" at bounding box center [370, 45] width 35 height 11
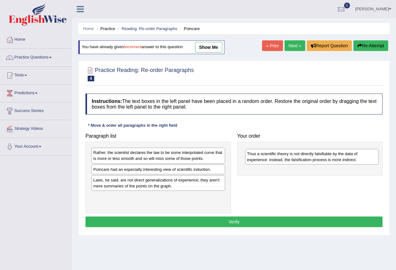
drag, startPoint x: 109, startPoint y: 175, endPoint x: 262, endPoint y: 149, distance: 155.9
click at [262, 149] on div "Thus a scientific theory is not directly falsifiable by the data of experience:…" at bounding box center [312, 157] width 134 height 16
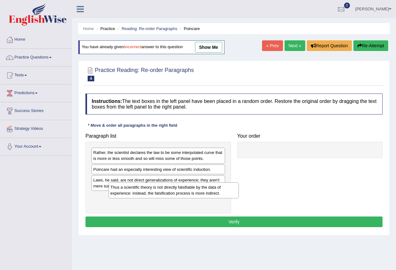
drag, startPoint x: 261, startPoint y: 157, endPoint x: 118, endPoint y: 192, distance: 146.9
click at [120, 195] on div "Thus a scientific theory is not directly falsifiable by the data of experience:…" at bounding box center [174, 190] width 131 height 16
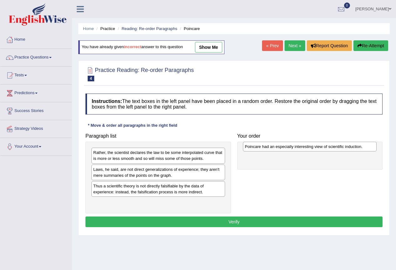
drag, startPoint x: 111, startPoint y: 171, endPoint x: 263, endPoint y: 148, distance: 153.2
click at [263, 148] on div "Poincare had an especially interesting view of scientific induction." at bounding box center [310, 147] width 134 height 10
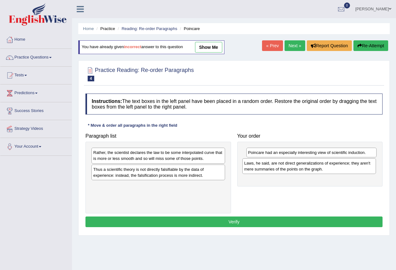
drag, startPoint x: 112, startPoint y: 174, endPoint x: 261, endPoint y: 169, distance: 149.4
click at [263, 167] on div "Laws, he said, are not direct generalizations of experience; they aren't mere s…" at bounding box center [309, 166] width 134 height 16
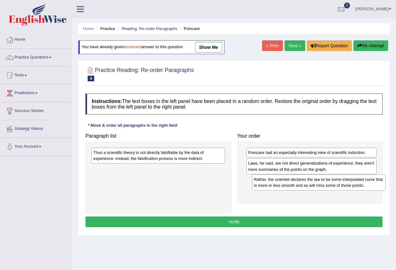
drag, startPoint x: 173, startPoint y: 152, endPoint x: 315, endPoint y: 176, distance: 143.7
click at [334, 175] on div "Rather, the scientist declares the law to be some interpolated curve that is mo…" at bounding box center [319, 183] width 134 height 16
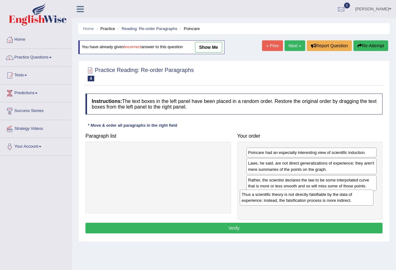
drag, startPoint x: 168, startPoint y: 157, endPoint x: 316, endPoint y: 199, distance: 154.2
click at [316, 199] on div "Thus a scientific theory is not directly falsifiable by the data of experience:…" at bounding box center [307, 198] width 134 height 16
drag, startPoint x: 243, startPoint y: 228, endPoint x: 248, endPoint y: 227, distance: 4.7
click at [244, 228] on button "Verify" at bounding box center [233, 228] width 297 height 11
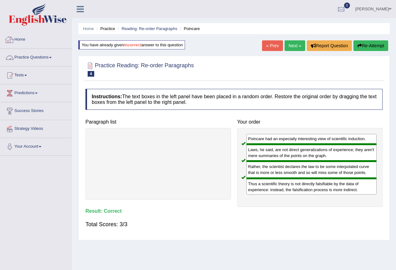
click at [29, 55] on link "Practice Questions" at bounding box center [35, 57] width 71 height 16
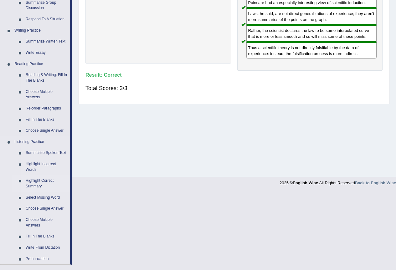
scroll to position [125, 0]
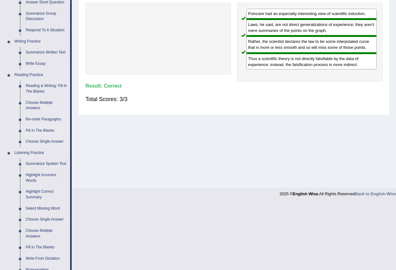
click at [30, 131] on link "Fill In The Blanks" at bounding box center [46, 130] width 47 height 11
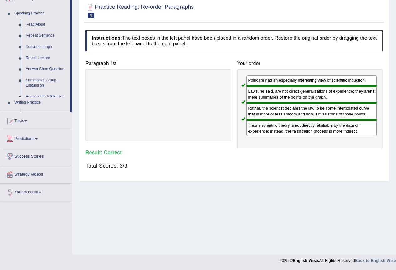
scroll to position [61, 0]
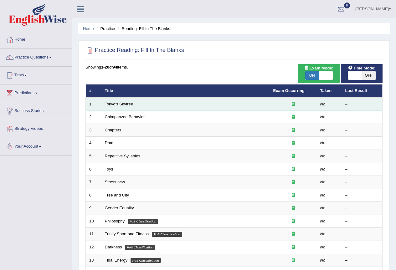
click at [109, 104] on link "Tokyo's Skytree" at bounding box center [119, 104] width 28 height 5
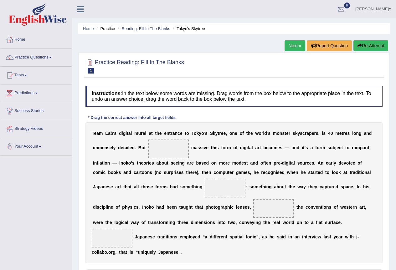
drag, startPoint x: 166, startPoint y: 149, endPoint x: 174, endPoint y: 149, distance: 7.8
click at [166, 149] on span at bounding box center [168, 149] width 41 height 19
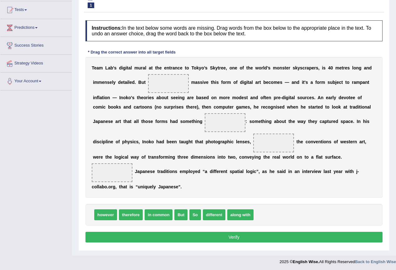
scroll to position [67, 0]
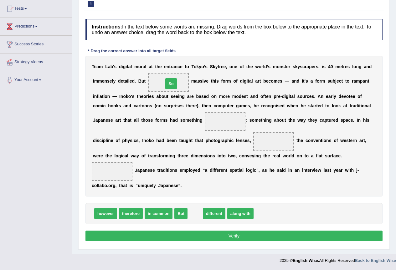
drag, startPoint x: 191, startPoint y: 217, endPoint x: 167, endPoint y: 87, distance: 132.1
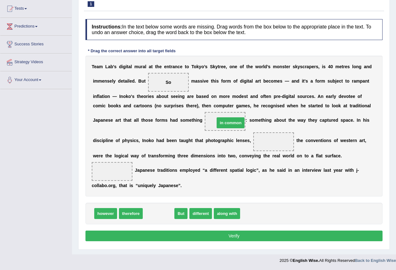
drag, startPoint x: 163, startPoint y: 216, endPoint x: 235, endPoint y: 125, distance: 115.9
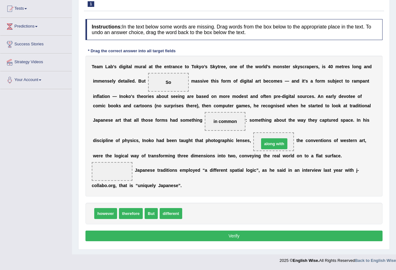
drag, startPoint x: 191, startPoint y: 215, endPoint x: 268, endPoint y: 145, distance: 103.9
drag, startPoint x: 170, startPoint y: 215, endPoint x: 112, endPoint y: 169, distance: 74.0
click at [239, 237] on button "Verify" at bounding box center [233, 236] width 297 height 11
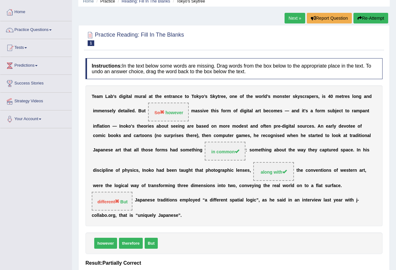
scroll to position [0, 0]
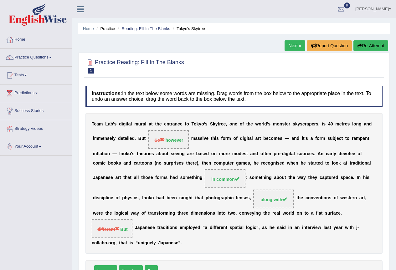
click at [376, 45] on button "Re-Attempt" at bounding box center [370, 45] width 35 height 11
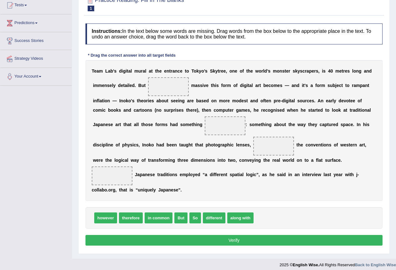
scroll to position [74, 0]
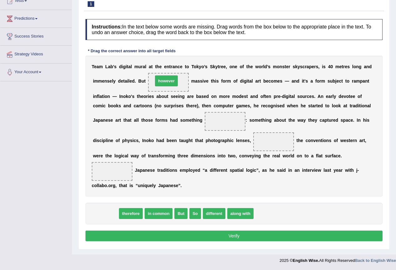
drag, startPoint x: 101, startPoint y: 216, endPoint x: 162, endPoint y: 84, distance: 145.9
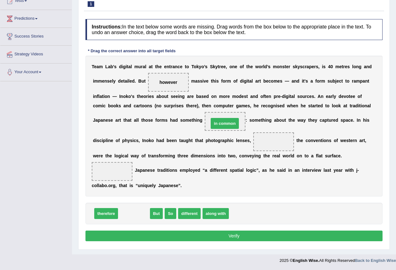
drag, startPoint x: 138, startPoint y: 212, endPoint x: 226, endPoint y: 125, distance: 123.9
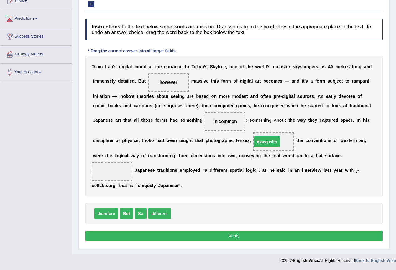
drag, startPoint x: 189, startPoint y: 214, endPoint x: 270, endPoint y: 143, distance: 108.2
drag, startPoint x: 126, startPoint y: 215, endPoint x: 115, endPoint y: 163, distance: 53.7
click at [241, 238] on button "Verify" at bounding box center [233, 236] width 297 height 11
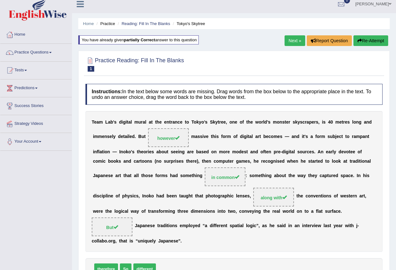
scroll to position [0, 0]
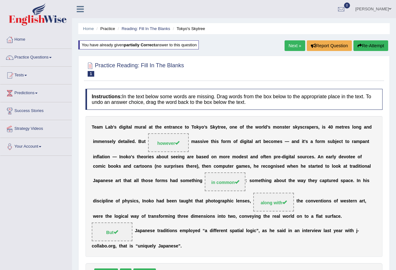
click at [292, 46] on link "Next »" at bounding box center [295, 45] width 21 height 11
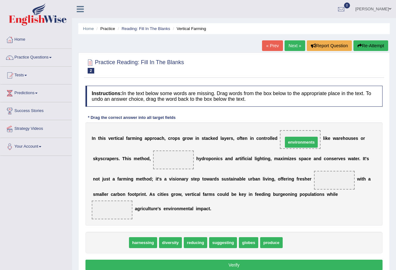
drag, startPoint x: 110, startPoint y: 243, endPoint x: 300, endPoint y: 143, distance: 215.5
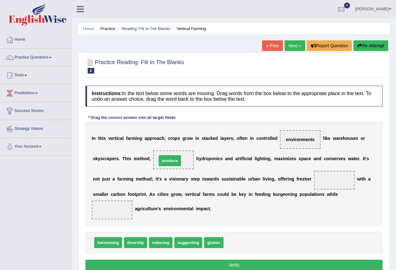
drag, startPoint x: 236, startPoint y: 245, endPoint x: 169, endPoint y: 163, distance: 105.7
drag, startPoint x: 168, startPoint y: 161, endPoint x: 328, endPoint y: 186, distance: 162.2
drag, startPoint x: 187, startPoint y: 244, endPoint x: 169, endPoint y: 162, distance: 84.8
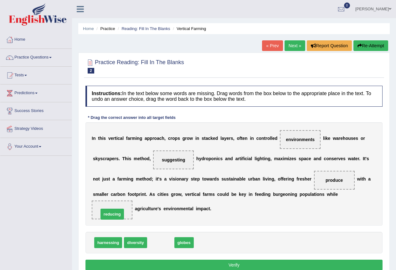
drag, startPoint x: 164, startPoint y: 245, endPoint x: 116, endPoint y: 216, distance: 56.3
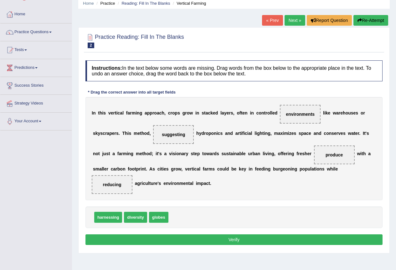
scroll to position [59, 0]
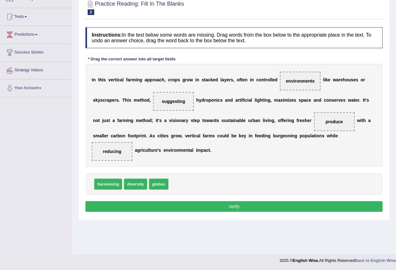
click at [232, 208] on button "Verify" at bounding box center [233, 206] width 297 height 11
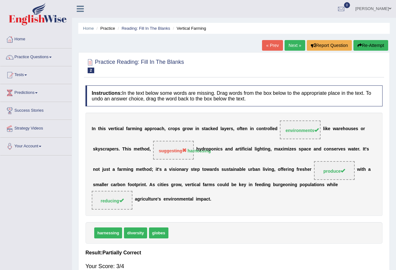
scroll to position [0, 0]
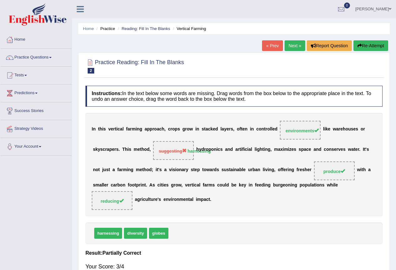
click at [294, 44] on link "Next »" at bounding box center [295, 45] width 21 height 11
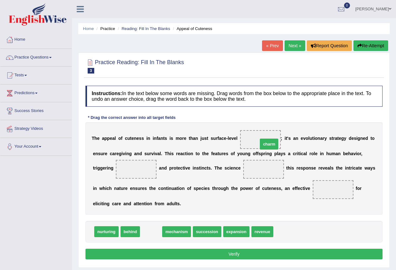
drag, startPoint x: 151, startPoint y: 233, endPoint x: 269, endPoint y: 145, distance: 147.0
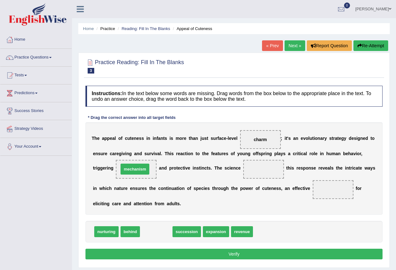
drag, startPoint x: 163, startPoint y: 233, endPoint x: 141, endPoint y: 170, distance: 66.1
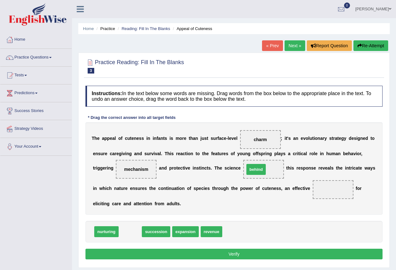
drag, startPoint x: 132, startPoint y: 233, endPoint x: 258, endPoint y: 171, distance: 140.4
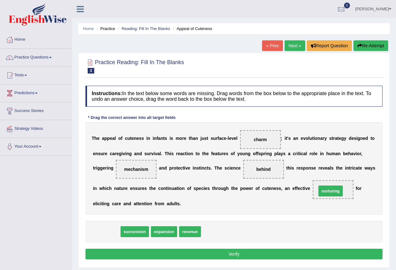
drag, startPoint x: 107, startPoint y: 233, endPoint x: 327, endPoint y: 192, distance: 223.9
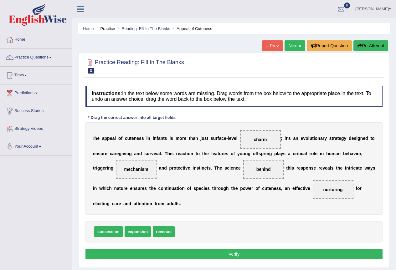
drag, startPoint x: 220, startPoint y: 252, endPoint x: 274, endPoint y: 228, distance: 59.4
click at [223, 252] on button "Verify" at bounding box center [233, 254] width 297 height 11
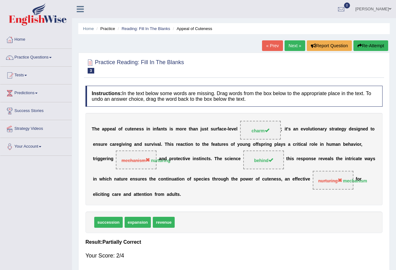
click at [365, 46] on button "Re-Attempt" at bounding box center [370, 45] width 35 height 11
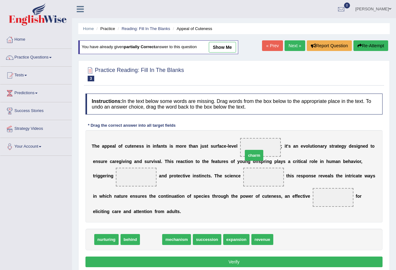
drag, startPoint x: 153, startPoint y: 242, endPoint x: 256, endPoint y: 158, distance: 133.0
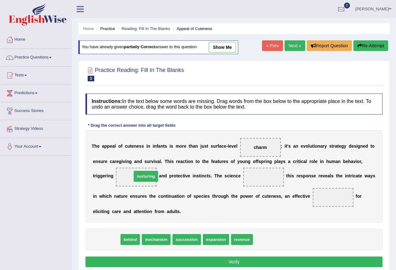
drag, startPoint x: 108, startPoint y: 241, endPoint x: 148, endPoint y: 178, distance: 74.5
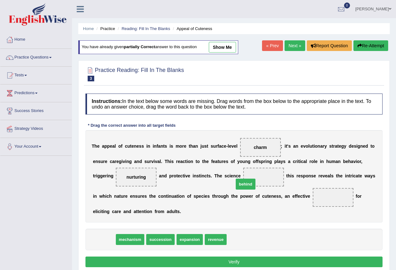
drag, startPoint x: 110, startPoint y: 240, endPoint x: 251, endPoint y: 185, distance: 151.9
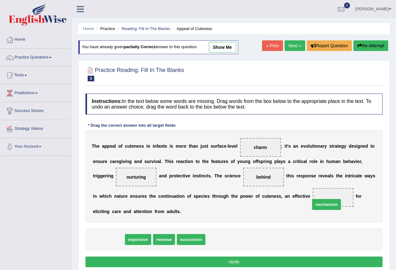
drag, startPoint x: 109, startPoint y: 240, endPoint x: 327, endPoint y: 205, distance: 220.7
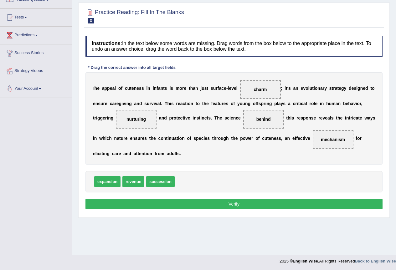
scroll to position [59, 0]
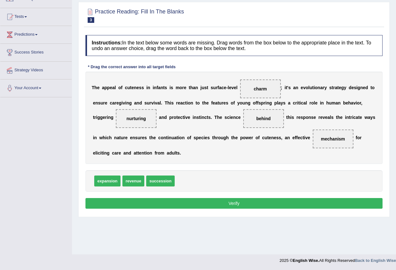
click at [249, 207] on button "Verify" at bounding box center [233, 203] width 297 height 11
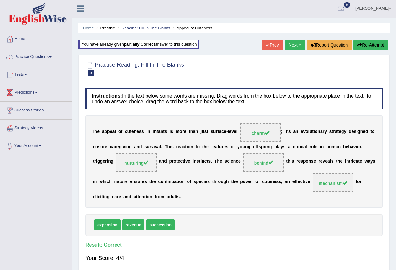
scroll to position [0, 0]
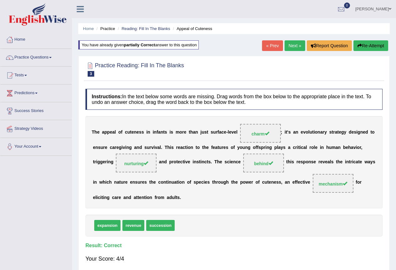
click at [289, 44] on link "Next »" at bounding box center [295, 45] width 21 height 11
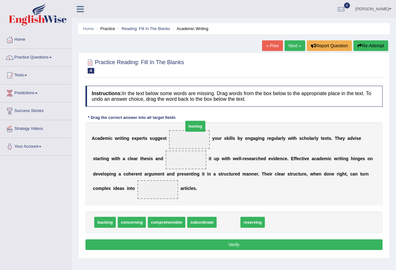
drag, startPoint x: 225, startPoint y: 223, endPoint x: 192, endPoint y: 127, distance: 101.7
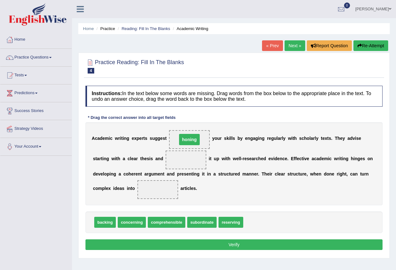
click at [195, 142] on span "honing" at bounding box center [189, 139] width 21 height 11
drag, startPoint x: 102, startPoint y: 222, endPoint x: 184, endPoint y: 172, distance: 96.0
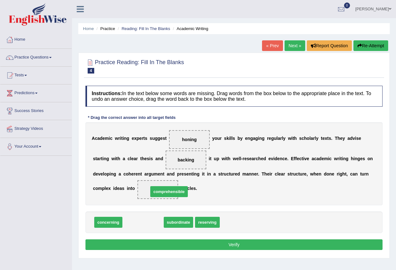
drag, startPoint x: 141, startPoint y: 225, endPoint x: 167, endPoint y: 194, distance: 40.2
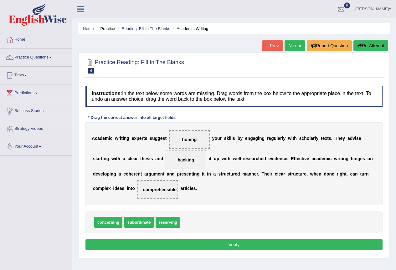
click at [221, 247] on button "Verify" at bounding box center [233, 244] width 297 height 11
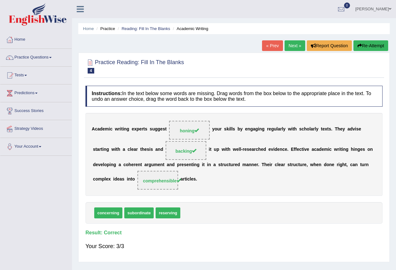
click at [292, 45] on link "Next »" at bounding box center [295, 45] width 21 height 11
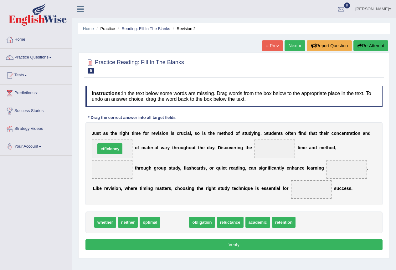
drag, startPoint x: 169, startPoint y: 223, endPoint x: 104, endPoint y: 149, distance: 98.0
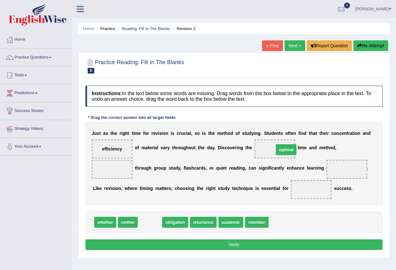
drag, startPoint x: 143, startPoint y: 225, endPoint x: 280, endPoint y: 152, distance: 154.3
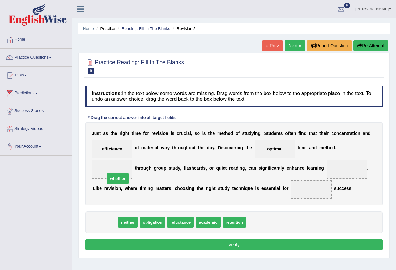
drag, startPoint x: 102, startPoint y: 223, endPoint x: 115, endPoint y: 179, distance: 45.6
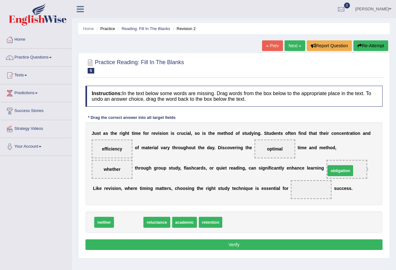
drag, startPoint x: 124, startPoint y: 223, endPoint x: 336, endPoint y: 172, distance: 217.8
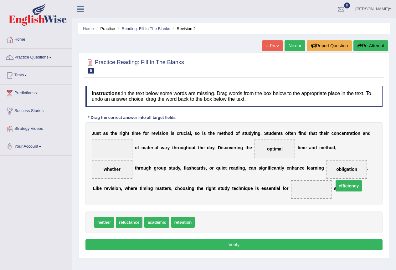
drag, startPoint x: 109, startPoint y: 150, endPoint x: 346, endPoint y: 186, distance: 239.4
click at [346, 186] on span "efficiency" at bounding box center [349, 185] width 27 height 11
drag, startPoint x: 347, startPoint y: 171, endPoint x: 218, endPoint y: 216, distance: 136.0
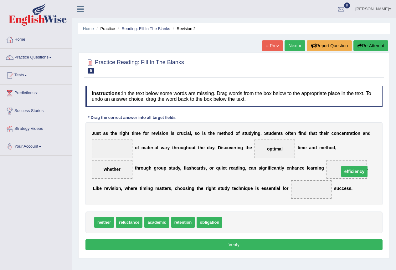
drag, startPoint x: 109, startPoint y: 150, endPoint x: 349, endPoint y: 172, distance: 241.1
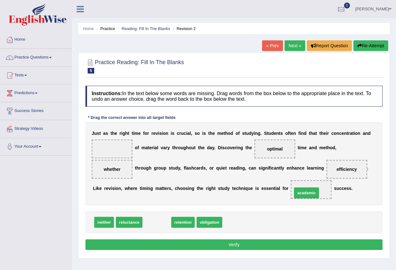
drag, startPoint x: 149, startPoint y: 221, endPoint x: 298, endPoint y: 191, distance: 152.5
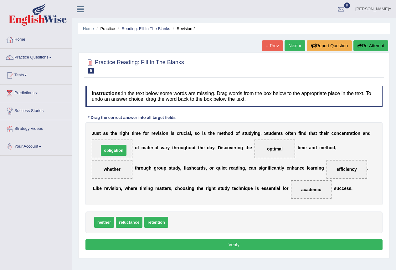
drag, startPoint x: 186, startPoint y: 224, endPoint x: 116, endPoint y: 152, distance: 99.8
click at [243, 243] on button "Verify" at bounding box center [233, 244] width 297 height 11
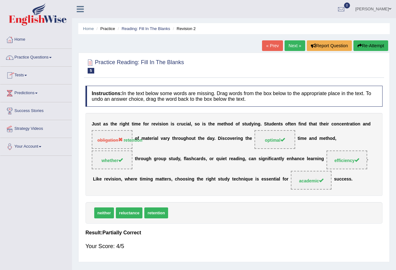
click at [288, 44] on link "Next »" at bounding box center [295, 45] width 21 height 11
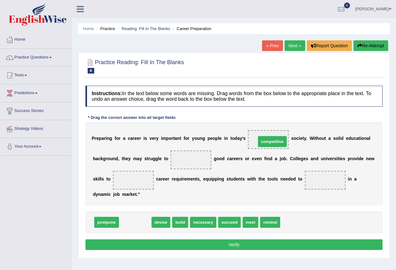
drag, startPoint x: 128, startPoint y: 224, endPoint x: 265, endPoint y: 143, distance: 159.1
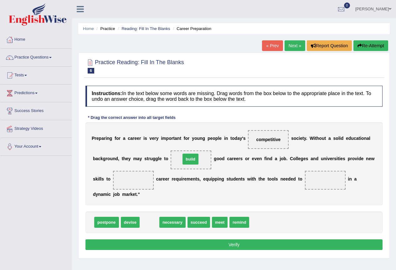
drag, startPoint x: 146, startPoint y: 223, endPoint x: 196, endPoint y: 168, distance: 74.0
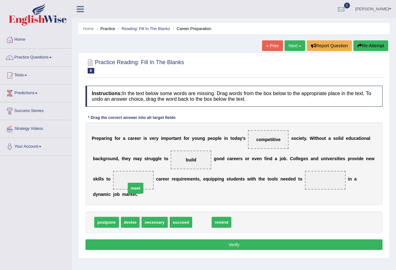
drag, startPoint x: 205, startPoint y: 224, endPoint x: 139, endPoint y: 190, distance: 74.6
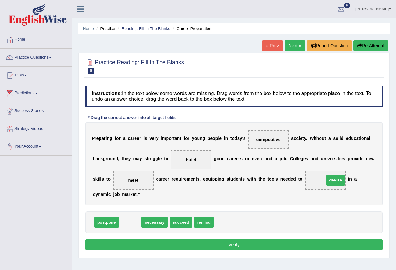
drag, startPoint x: 127, startPoint y: 224, endPoint x: 332, endPoint y: 182, distance: 209.6
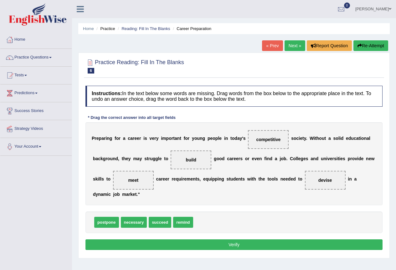
click at [217, 248] on button "Verify" at bounding box center [233, 244] width 297 height 11
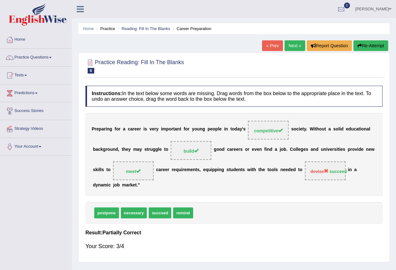
click at [292, 47] on link "Next »" at bounding box center [295, 45] width 21 height 11
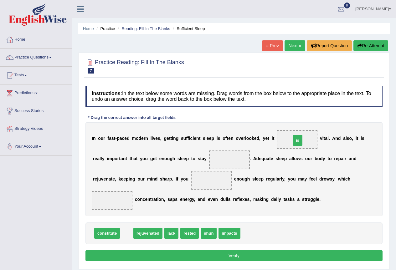
drag, startPoint x: 126, startPoint y: 237, endPoint x: 297, endPoint y: 144, distance: 194.5
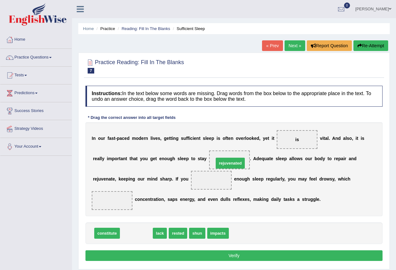
drag, startPoint x: 136, startPoint y: 235, endPoint x: 230, endPoint y: 165, distance: 117.2
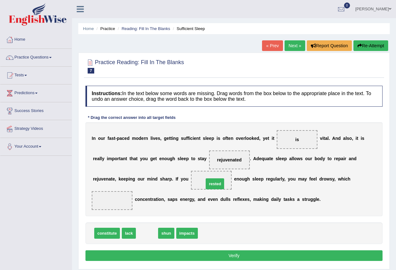
drag, startPoint x: 144, startPoint y: 235, endPoint x: 212, endPoint y: 186, distance: 84.0
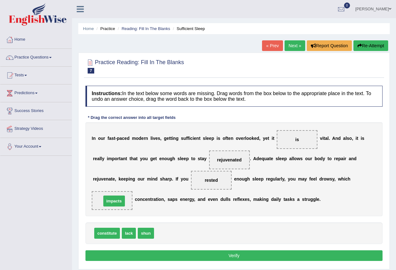
drag, startPoint x: 164, startPoint y: 233, endPoint x: 111, endPoint y: 200, distance: 62.1
drag, startPoint x: 215, startPoint y: 181, endPoint x: 175, endPoint y: 236, distance: 68.2
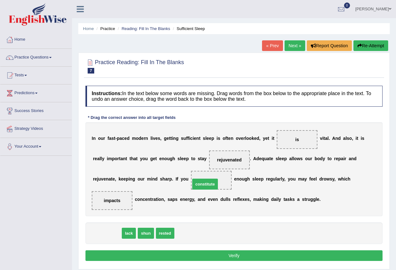
drag, startPoint x: 105, startPoint y: 234, endPoint x: 206, endPoint y: 187, distance: 111.0
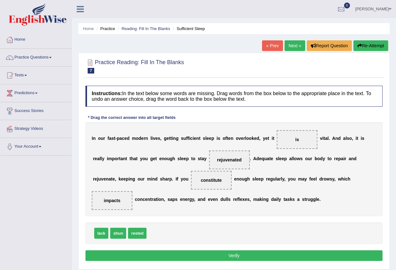
click at [233, 255] on button "Verify" at bounding box center [233, 255] width 297 height 11
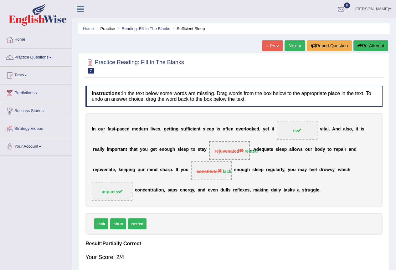
click at [357, 44] on icon "button" at bounding box center [359, 46] width 4 height 4
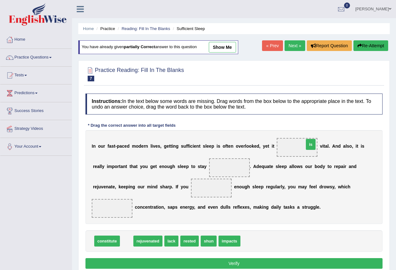
drag, startPoint x: 126, startPoint y: 244, endPoint x: 310, endPoint y: 147, distance: 208.2
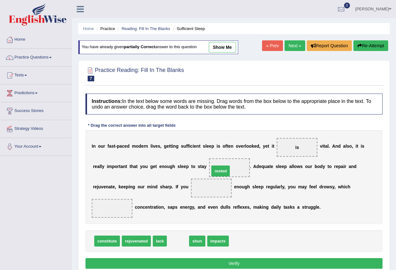
drag, startPoint x: 175, startPoint y: 240, endPoint x: 218, endPoint y: 170, distance: 82.0
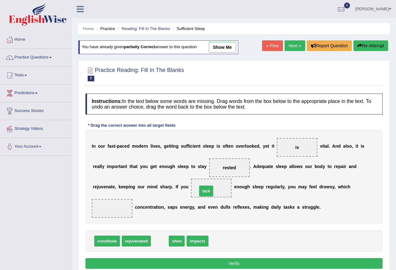
drag, startPoint x: 160, startPoint y: 242, endPoint x: 206, endPoint y: 192, distance: 68.2
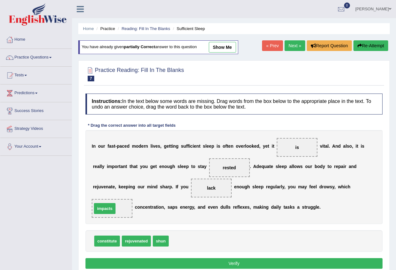
drag, startPoint x: 176, startPoint y: 245, endPoint x: 100, endPoint y: 212, distance: 83.3
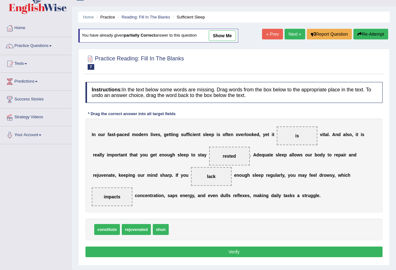
scroll to position [31, 0]
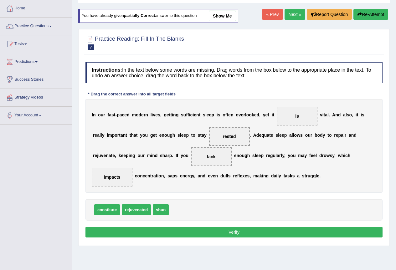
click at [233, 235] on button "Verify" at bounding box center [233, 232] width 297 height 11
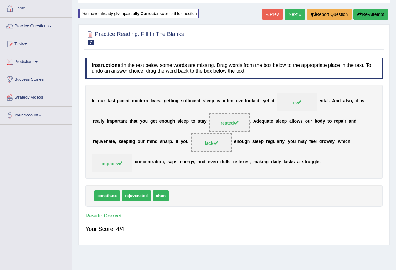
click at [290, 17] on link "Next »" at bounding box center [295, 14] width 21 height 11
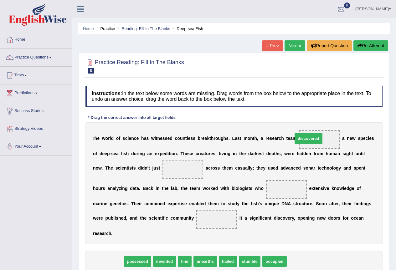
drag, startPoint x: 100, startPoint y: 259, endPoint x: 300, endPoint y: 136, distance: 235.1
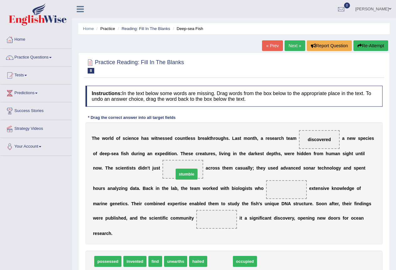
drag, startPoint x: 218, startPoint y: 263, endPoint x: 184, endPoint y: 176, distance: 93.5
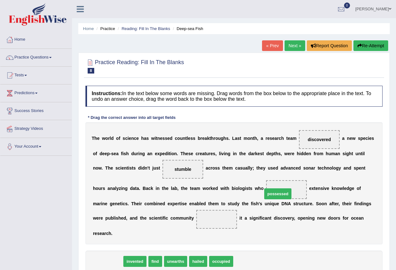
drag, startPoint x: 101, startPoint y: 261, endPoint x: 271, endPoint y: 193, distance: 182.9
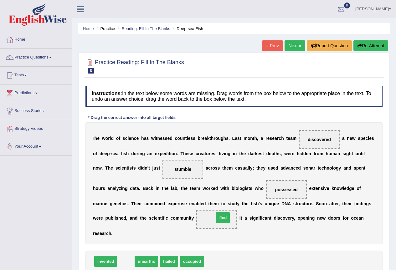
drag, startPoint x: 123, startPoint y: 263, endPoint x: 220, endPoint y: 219, distance: 106.5
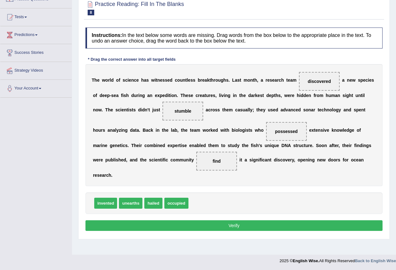
scroll to position [59, 0]
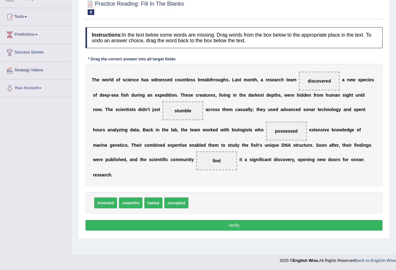
click at [213, 223] on button "Verify" at bounding box center [233, 225] width 297 height 11
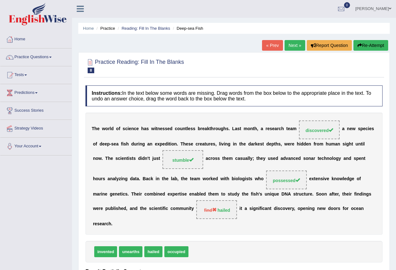
scroll to position [0, 0]
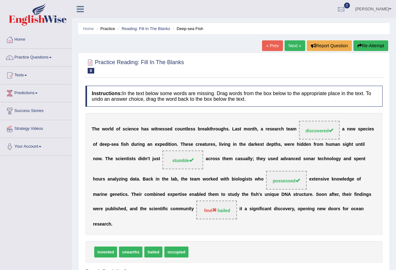
click at [364, 45] on button "Re-Attempt" at bounding box center [370, 45] width 35 height 11
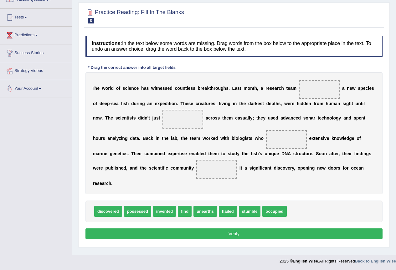
scroll to position [59, 0]
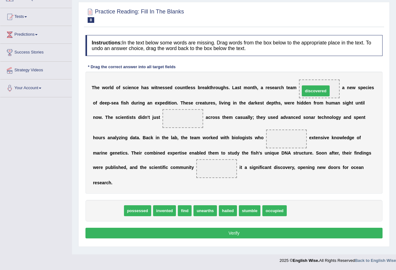
drag, startPoint x: 113, startPoint y: 212, endPoint x: 320, endPoint y: 92, distance: 239.7
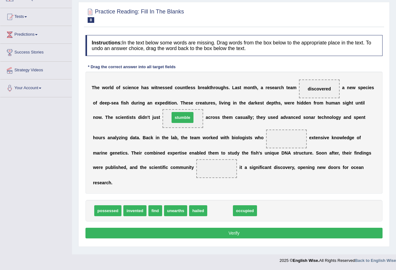
drag, startPoint x: 219, startPoint y: 212, endPoint x: 182, endPoint y: 118, distance: 100.6
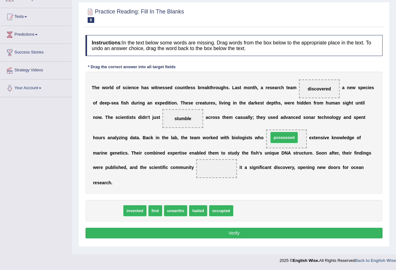
drag, startPoint x: 101, startPoint y: 212, endPoint x: 277, endPoint y: 139, distance: 190.8
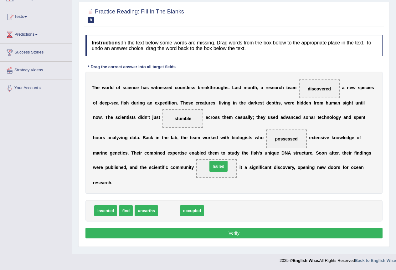
drag, startPoint x: 170, startPoint y: 212, endPoint x: 219, endPoint y: 167, distance: 66.5
drag, startPoint x: 238, startPoint y: 232, endPoint x: 260, endPoint y: 216, distance: 27.0
click at [239, 232] on button "Verify" at bounding box center [233, 233] width 297 height 11
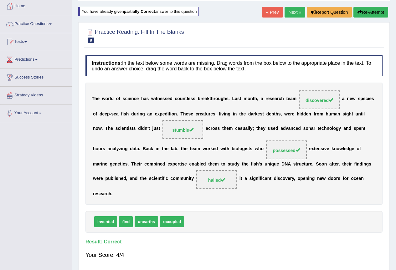
scroll to position [0, 0]
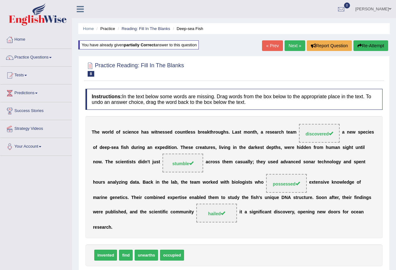
click at [290, 44] on link "Next »" at bounding box center [295, 45] width 21 height 11
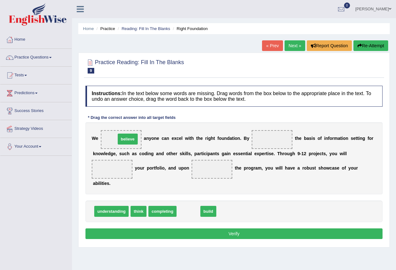
drag, startPoint x: 190, startPoint y: 213, endPoint x: 129, endPoint y: 141, distance: 94.4
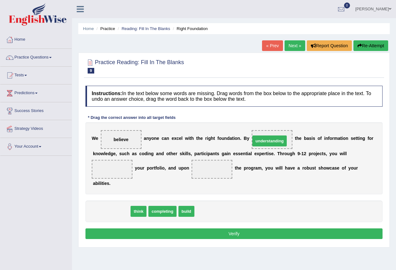
drag, startPoint x: 101, startPoint y: 212, endPoint x: 259, endPoint y: 142, distance: 173.0
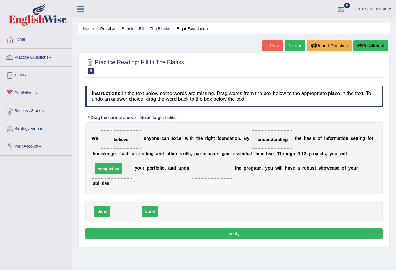
drag, startPoint x: 121, startPoint y: 213, endPoint x: 103, endPoint y: 171, distance: 46.0
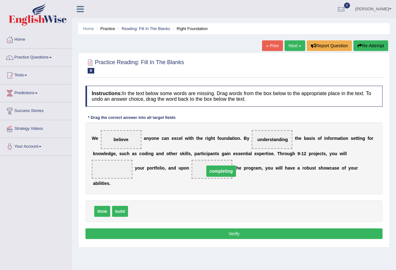
drag, startPoint x: 111, startPoint y: 168, endPoint x: 220, endPoint y: 170, distance: 108.9
drag, startPoint x: 124, startPoint y: 210, endPoint x: 111, endPoint y: 168, distance: 43.9
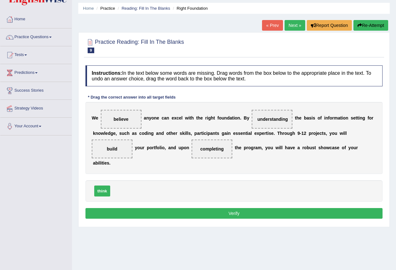
scroll to position [31, 0]
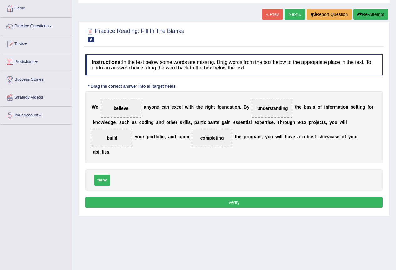
drag, startPoint x: 232, startPoint y: 206, endPoint x: 235, endPoint y: 203, distance: 3.8
click at [232, 205] on button "Verify" at bounding box center [233, 202] width 297 height 11
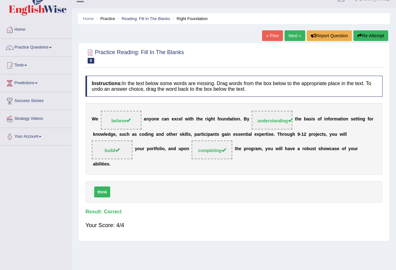
scroll to position [0, 0]
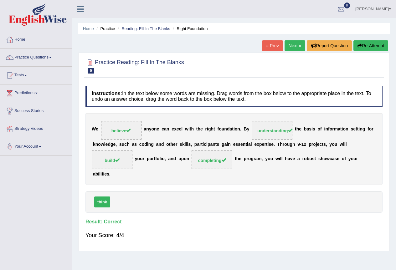
click at [292, 47] on link "Next »" at bounding box center [295, 45] width 21 height 11
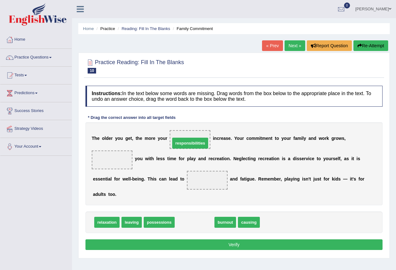
drag, startPoint x: 187, startPoint y: 224, endPoint x: 182, endPoint y: 145, distance: 79.3
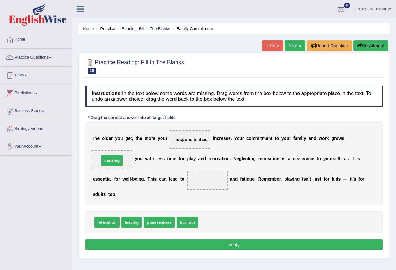
drag, startPoint x: 208, startPoint y: 224, endPoint x: 110, endPoint y: 162, distance: 116.7
drag, startPoint x: 187, startPoint y: 221, endPoint x: 202, endPoint y: 179, distance: 44.9
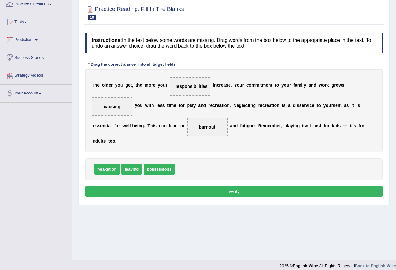
scroll to position [59, 0]
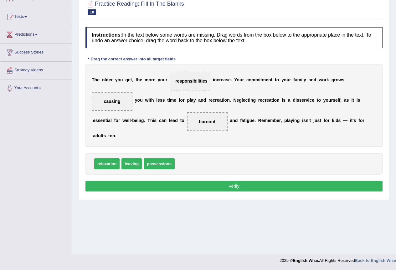
click at [184, 188] on button "Verify" at bounding box center [233, 186] width 297 height 11
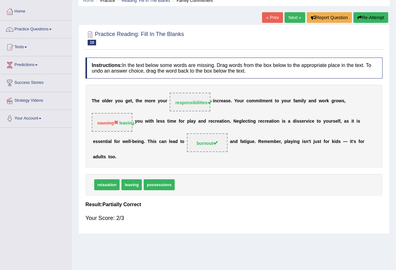
scroll to position [0, 0]
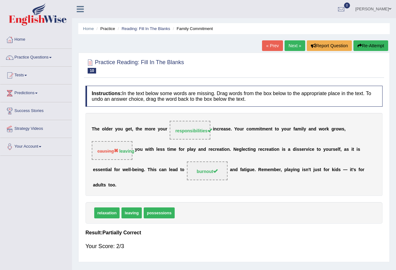
click at [364, 46] on button "Re-Attempt" at bounding box center [370, 45] width 35 height 11
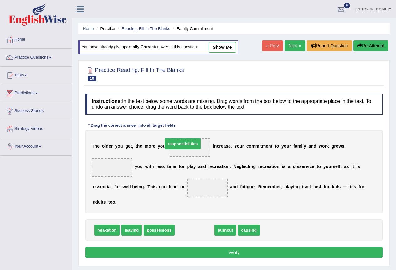
drag, startPoint x: 196, startPoint y: 231, endPoint x: 184, endPoint y: 145, distance: 87.2
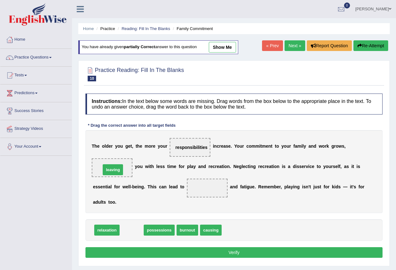
drag, startPoint x: 136, startPoint y: 233, endPoint x: 117, endPoint y: 169, distance: 65.9
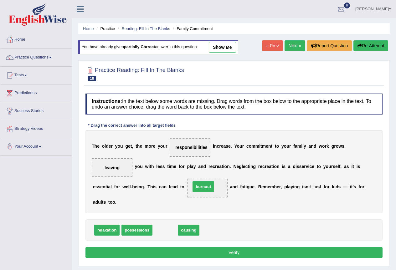
drag, startPoint x: 160, startPoint y: 228, endPoint x: 198, endPoint y: 185, distance: 57.9
click at [233, 253] on button "Verify" at bounding box center [233, 252] width 297 height 11
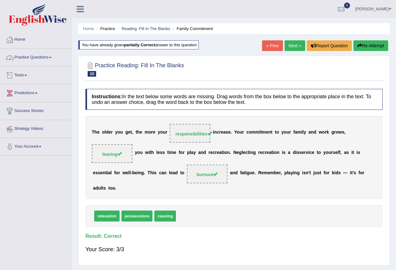
click at [25, 62] on link "Practice Questions" at bounding box center [35, 57] width 71 height 16
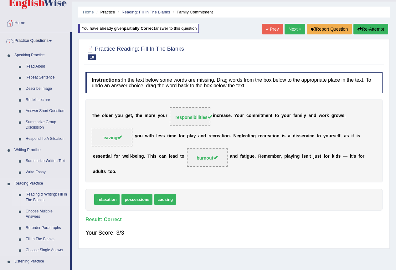
scroll to position [31, 0]
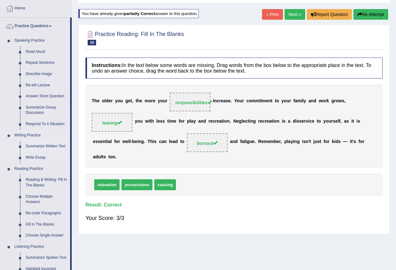
click at [31, 145] on link "Summarize Written Text" at bounding box center [46, 146] width 47 height 11
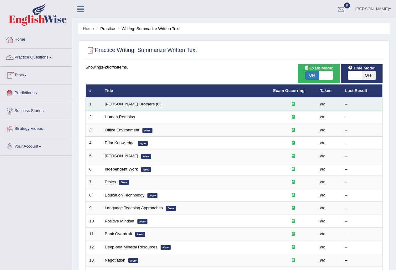
click at [121, 102] on link "[PERSON_NAME] Brothers (C)" at bounding box center [133, 104] width 57 height 5
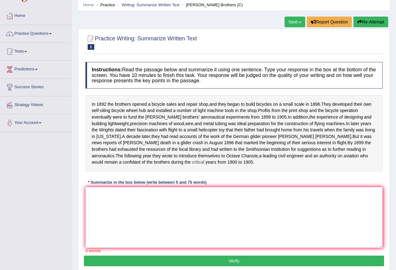
scroll to position [59, 0]
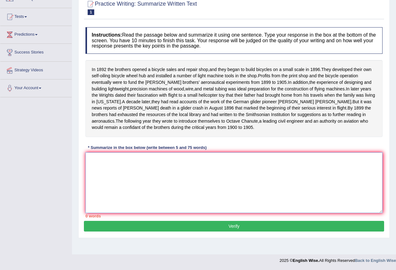
click at [117, 167] on textarea at bounding box center [233, 182] width 297 height 61
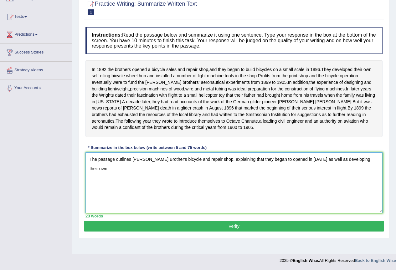
type textarea "The passage outlines [PERSON_NAME] Brother's bicycle and repair shop, explainin…"
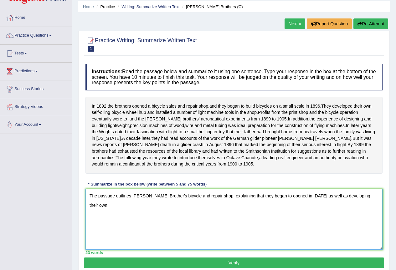
scroll to position [0, 0]
